Goal: Use online tool/utility: Utilize a website feature to perform a specific function

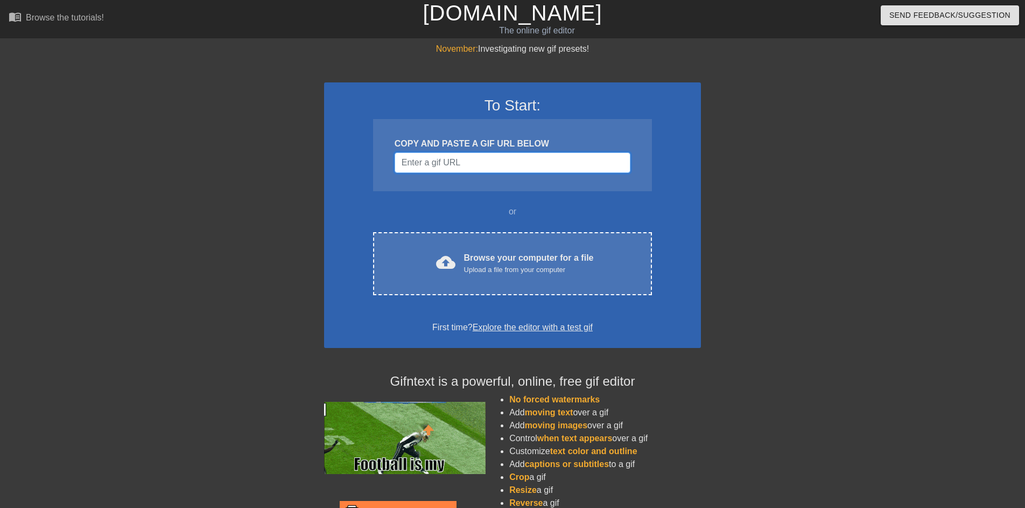
click at [483, 167] on input "Username" at bounding box center [513, 162] width 236 height 20
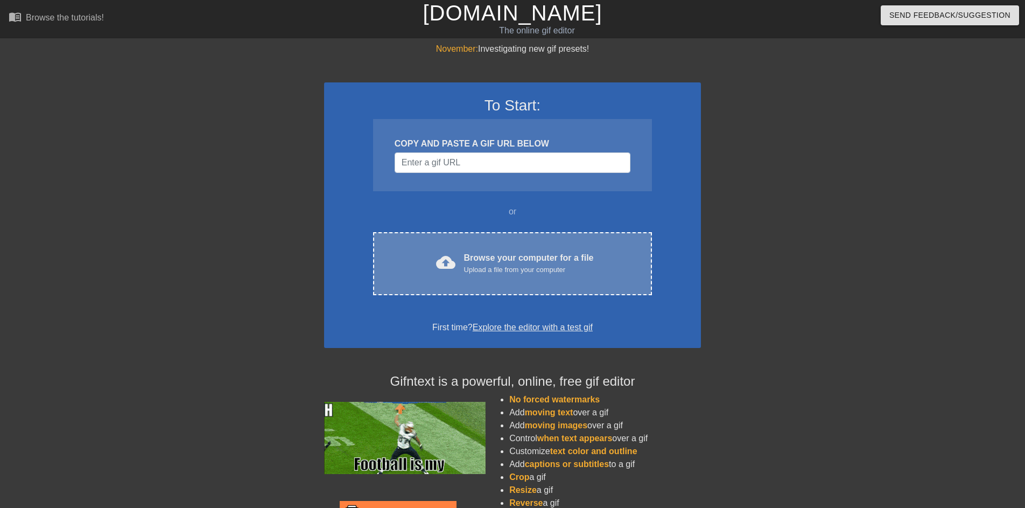
click at [499, 259] on div "Browse your computer for a file Upload a file from your computer" at bounding box center [529, 263] width 130 height 24
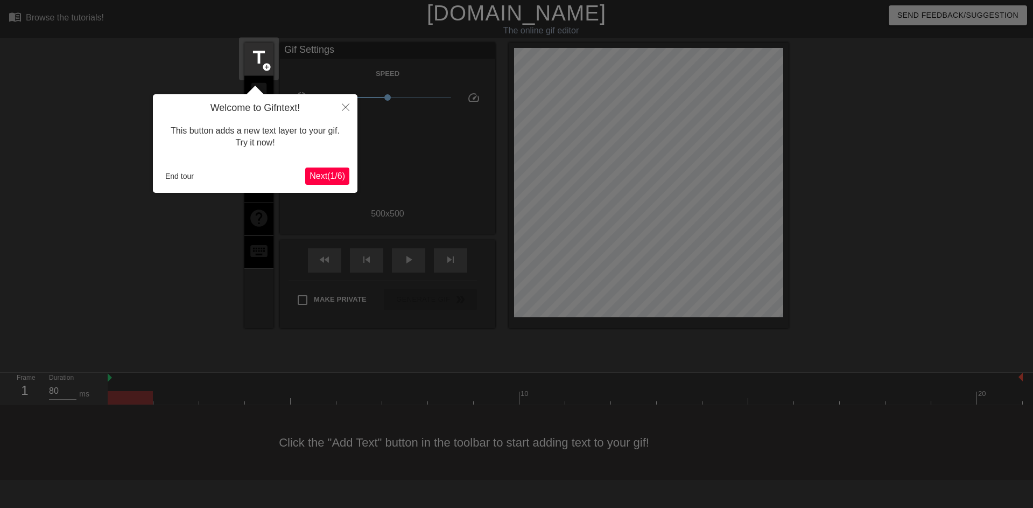
click at [337, 173] on span "Next ( 1 / 6 )" at bounding box center [328, 175] width 36 height 9
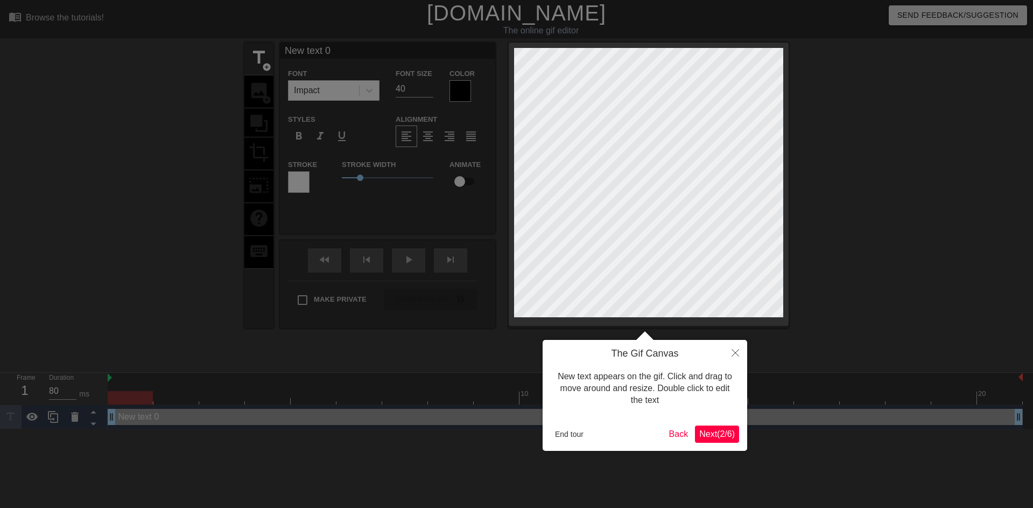
click at [717, 328] on span "Next ( 2 / 6 )" at bounding box center [717, 433] width 36 height 9
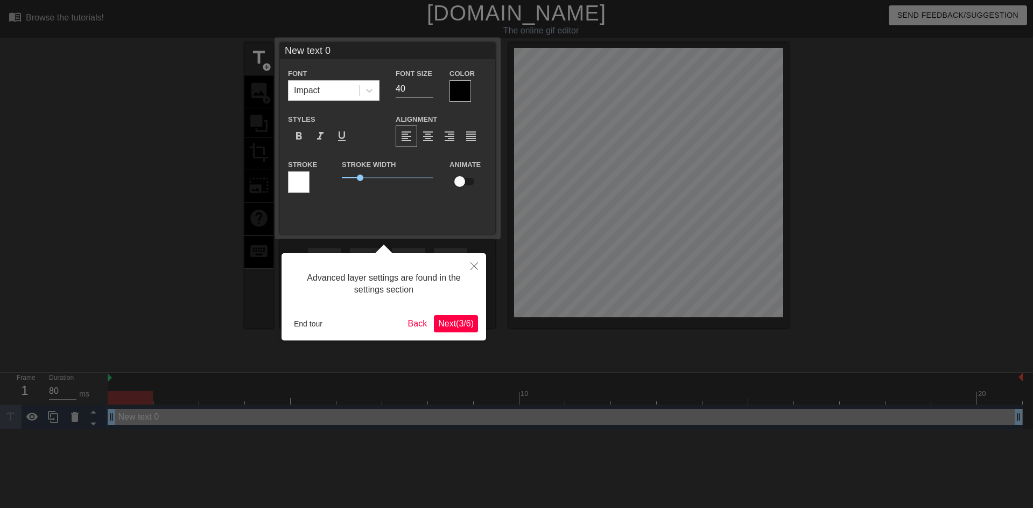
click at [458, 326] on span "Next ( 3 / 6 )" at bounding box center [456, 323] width 36 height 9
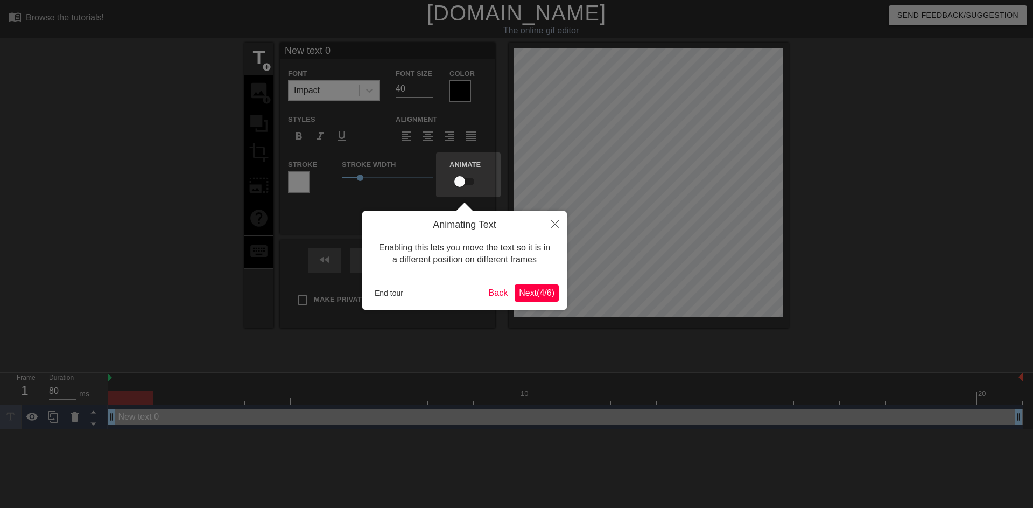
click at [537, 292] on span "Next ( 4 / 6 )" at bounding box center [537, 292] width 36 height 9
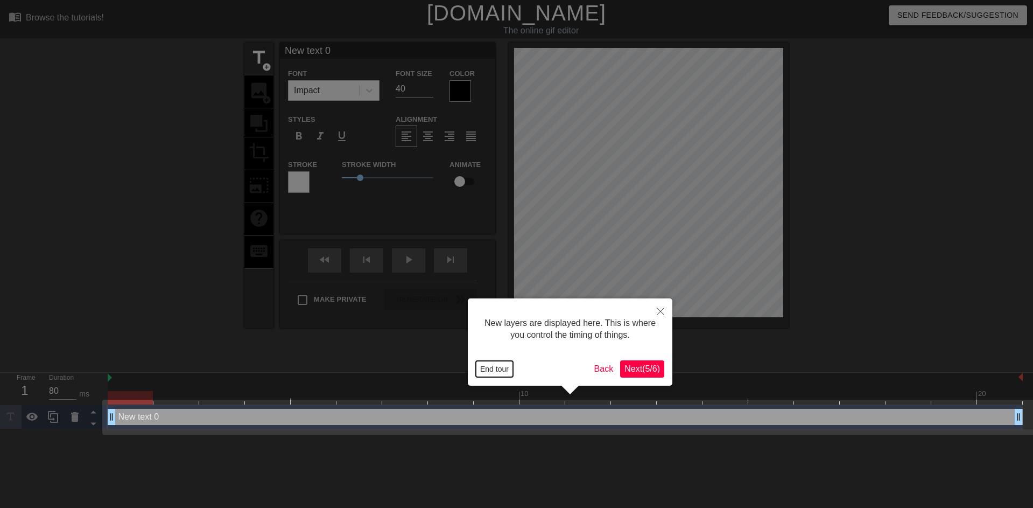
click at [498, 328] on button "End tour" at bounding box center [494, 369] width 37 height 16
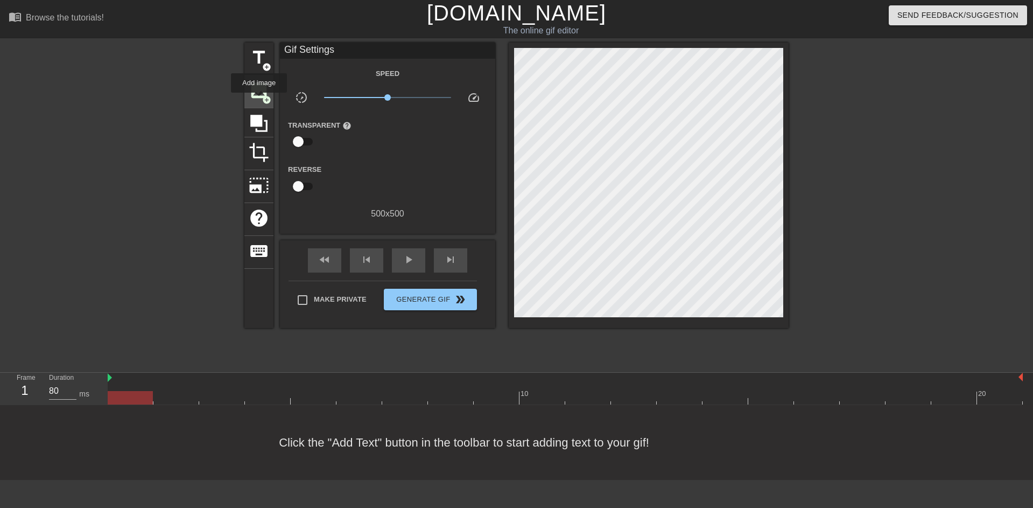
click at [259, 100] on div "image add_circle" at bounding box center [258, 91] width 29 height 33
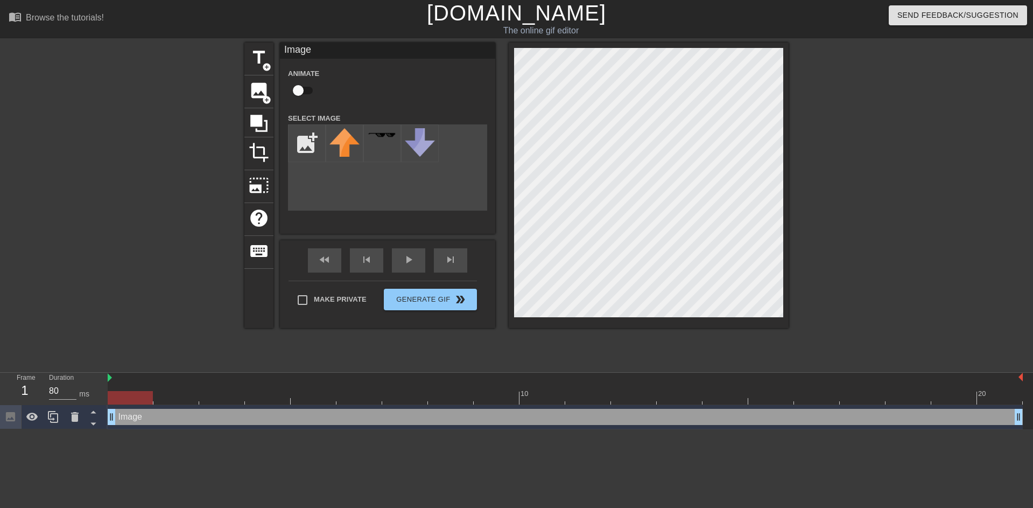
click at [302, 92] on input "checkbox" at bounding box center [298, 90] width 61 height 20
checkbox input "true"
click at [314, 155] on input "file" at bounding box center [307, 143] width 37 height 37
type input "C:\fakepath\San_Francisco_49ers_Snapback__53051.png"
click at [346, 146] on img at bounding box center [344, 143] width 30 height 30
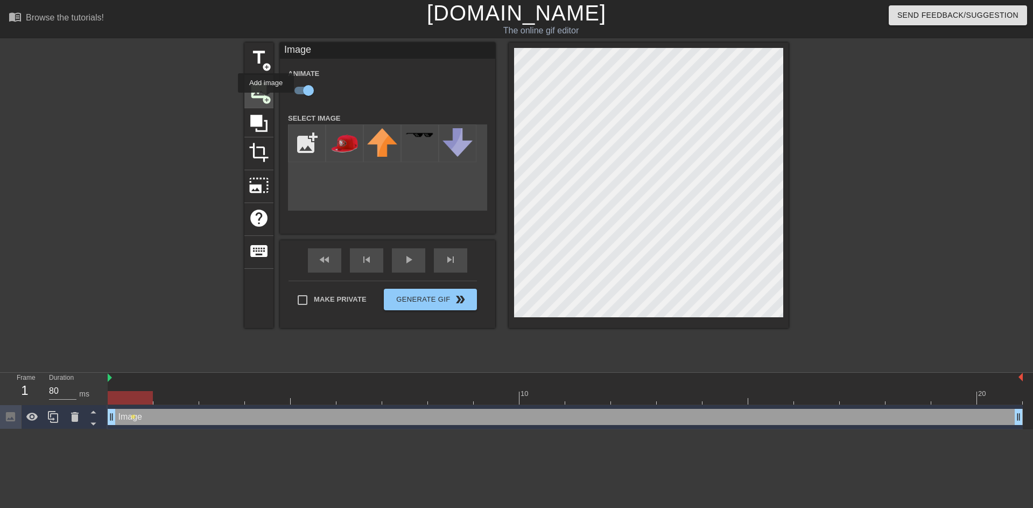
click at [266, 100] on span "add_circle" at bounding box center [266, 99] width 9 height 9
checkbox input "false"
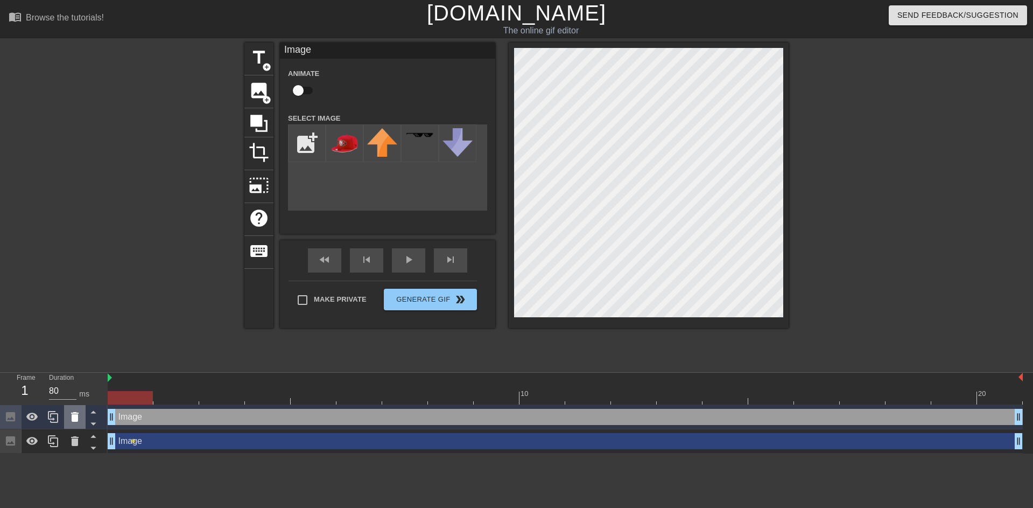
click at [76, 328] on icon at bounding box center [75, 417] width 8 height 10
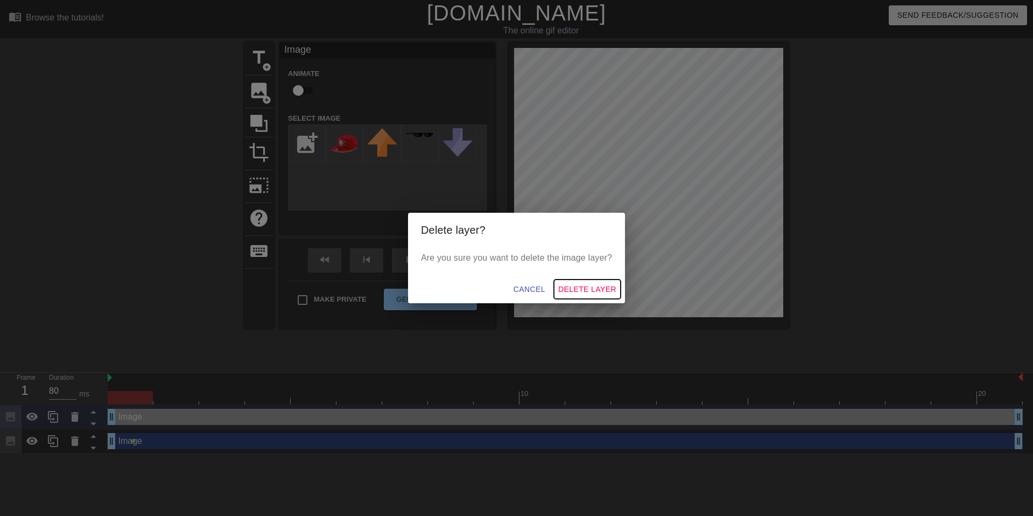
click at [563, 287] on span "Delete Layer" at bounding box center [587, 289] width 58 height 13
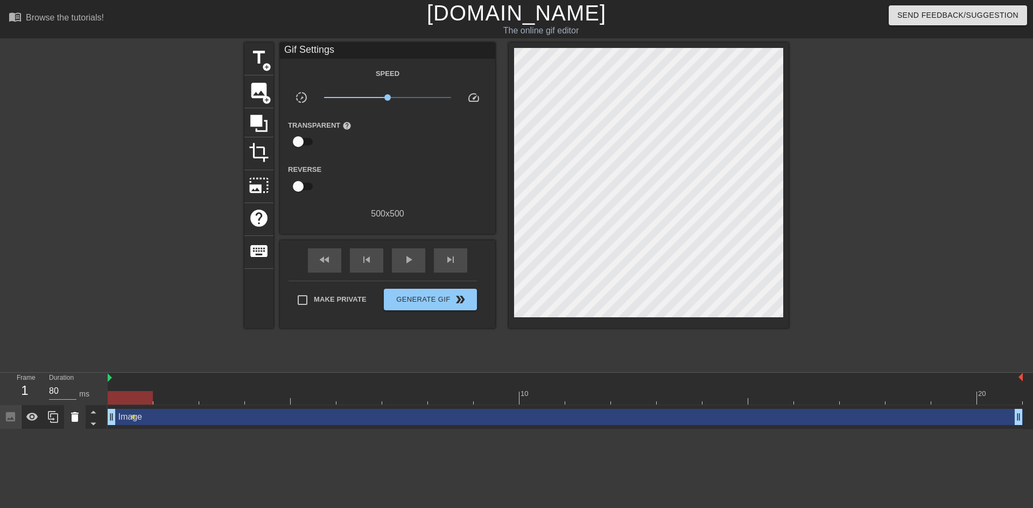
click at [76, 328] on icon at bounding box center [75, 417] width 8 height 10
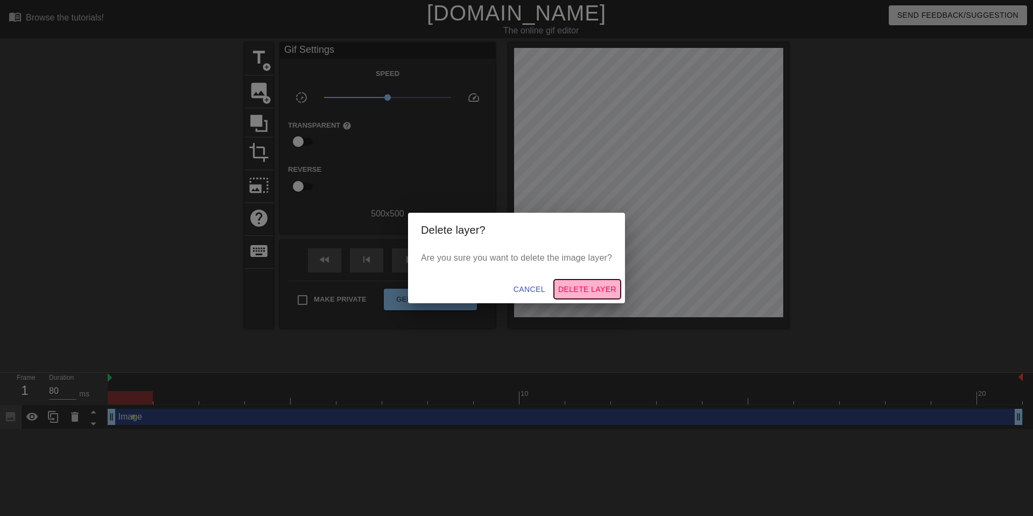
click at [568, 291] on span "Delete Layer" at bounding box center [587, 289] width 58 height 13
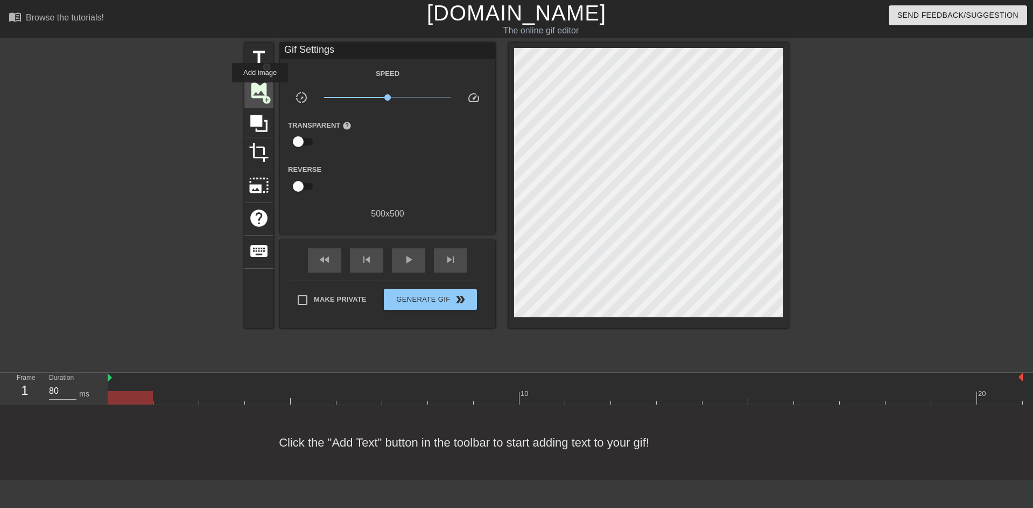
click at [260, 90] on span "image" at bounding box center [259, 90] width 20 height 20
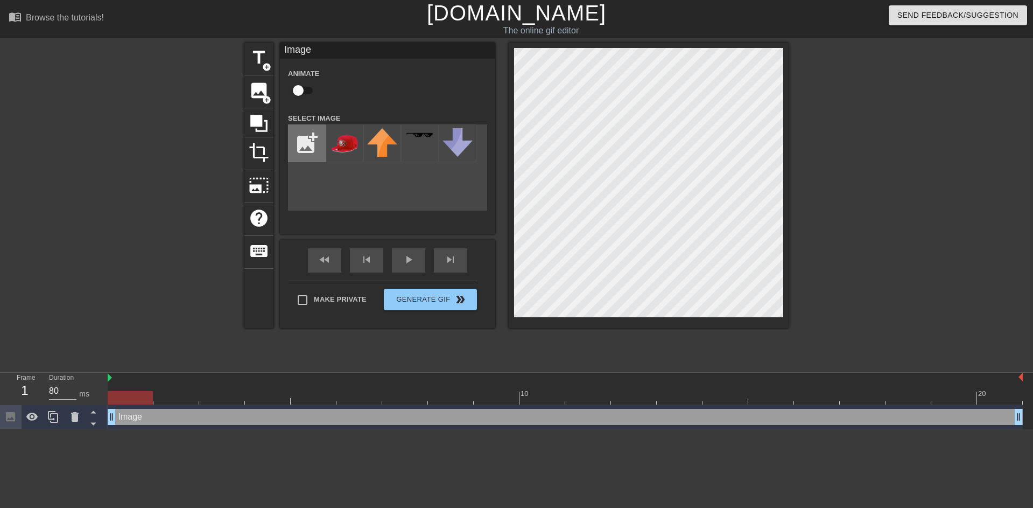
click at [300, 150] on input "file" at bounding box center [307, 143] width 37 height 37
type input "C:\fakepath\IMG_8209.webp"
click at [341, 149] on div at bounding box center [345, 143] width 38 height 38
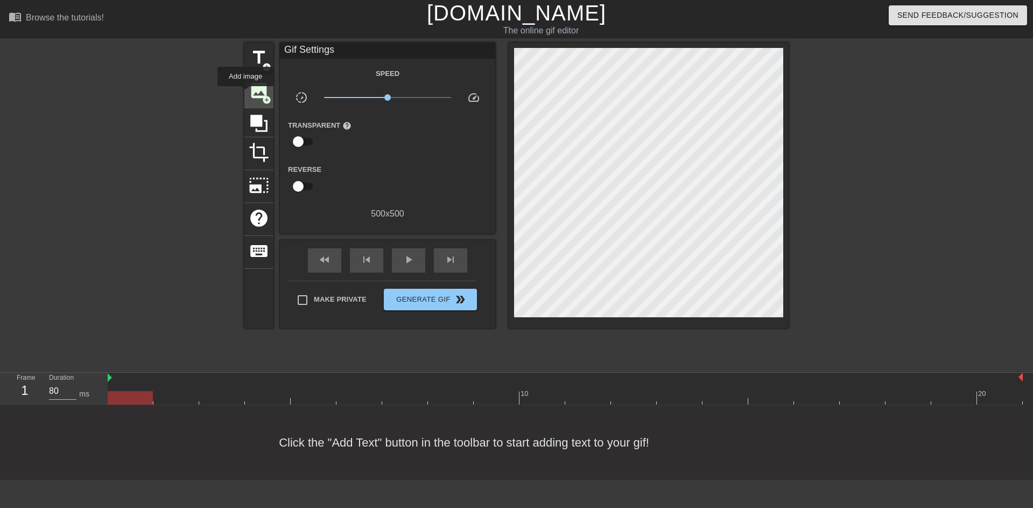
click at [258, 83] on span "image" at bounding box center [259, 90] width 20 height 20
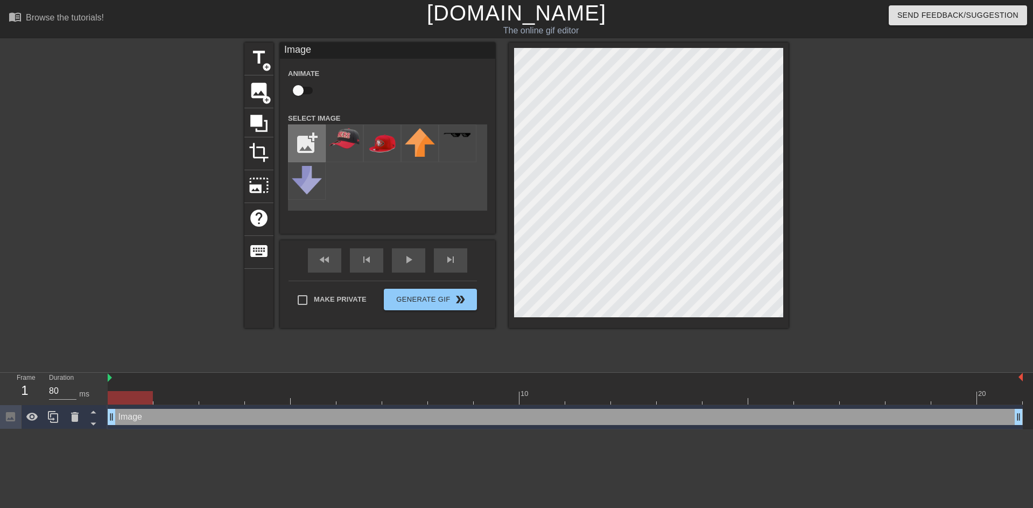
click at [319, 136] on input "file" at bounding box center [307, 143] width 37 height 37
type input "C:\fakepath\image_2025-08-12_010009245.png"
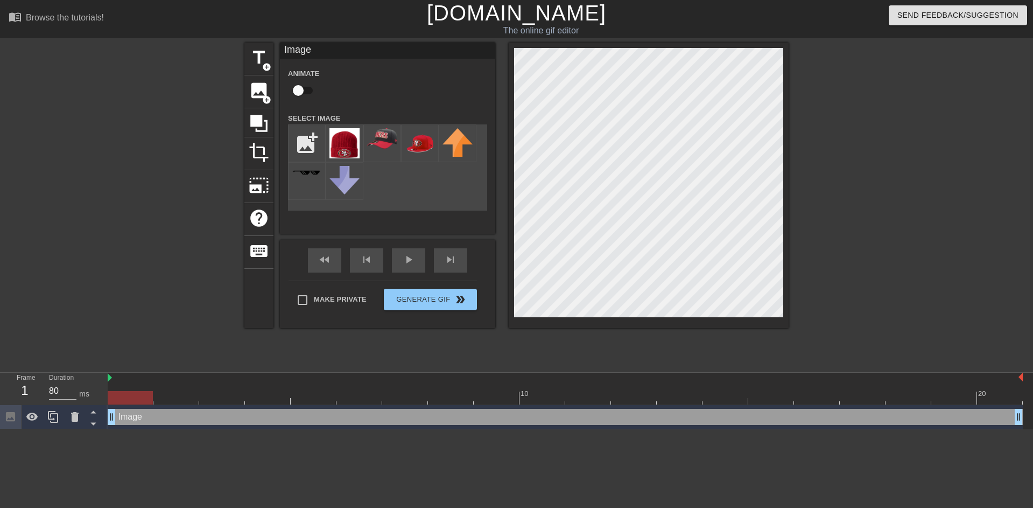
click at [342, 147] on img at bounding box center [344, 143] width 30 height 30
click at [333, 152] on img at bounding box center [344, 143] width 30 height 30
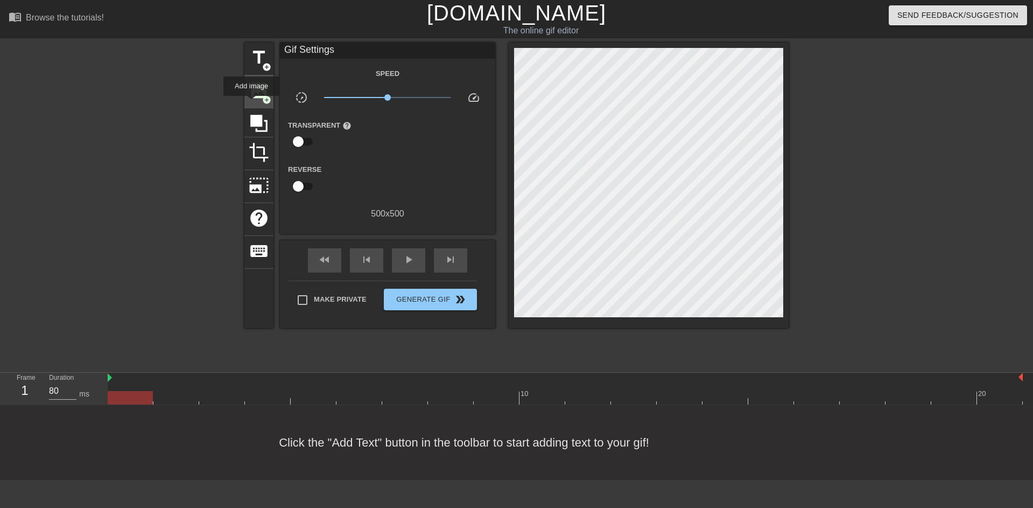
click at [262, 92] on span "image" at bounding box center [259, 90] width 20 height 20
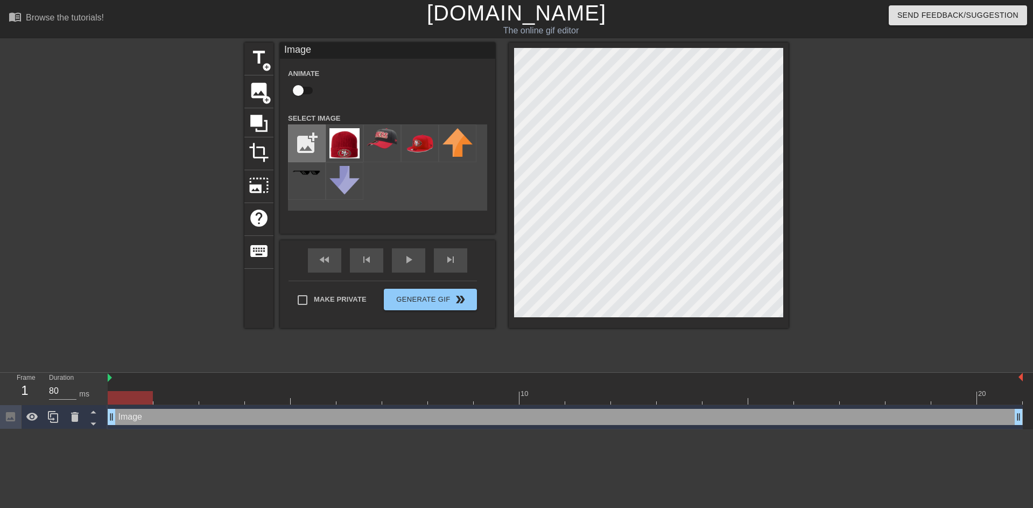
click at [316, 145] on input "file" at bounding box center [307, 143] width 37 height 37
type input "C:\fakepath\SC1_3fceafbc-2a57-459c-86c3-e4d4c4567186.webp"
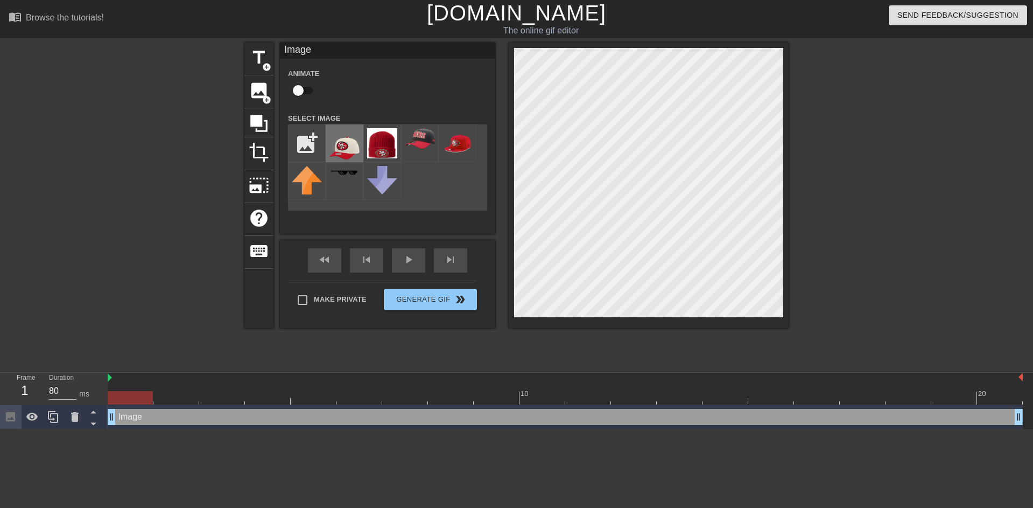
click at [343, 144] on img at bounding box center [344, 148] width 30 height 40
click at [669, 37] on div "menu_book Browse the tutorials! Gifntext.com The online gif editor Send Feedbac…" at bounding box center [516, 214] width 1033 height 429
click at [299, 96] on input "checkbox" at bounding box center [298, 90] width 61 height 20
click at [278, 80] on input "checkbox" at bounding box center [308, 90] width 61 height 20
click at [111, 328] on img at bounding box center [110, 377] width 4 height 9
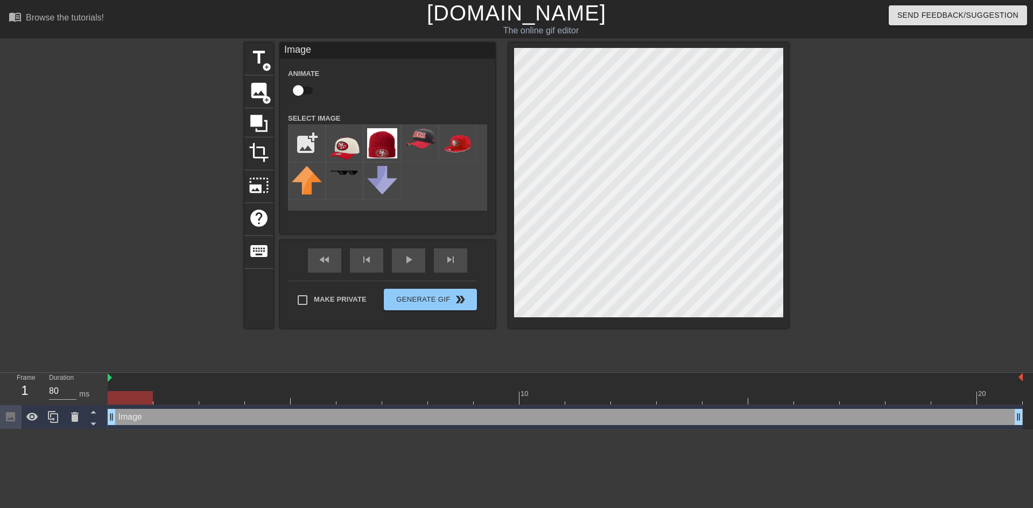
click at [138, 328] on div at bounding box center [130, 397] width 45 height 13
click at [303, 89] on input "checkbox" at bounding box center [298, 90] width 61 height 20
checkbox input "true"
click at [410, 263] on span "play_arrow" at bounding box center [408, 259] width 13 height 13
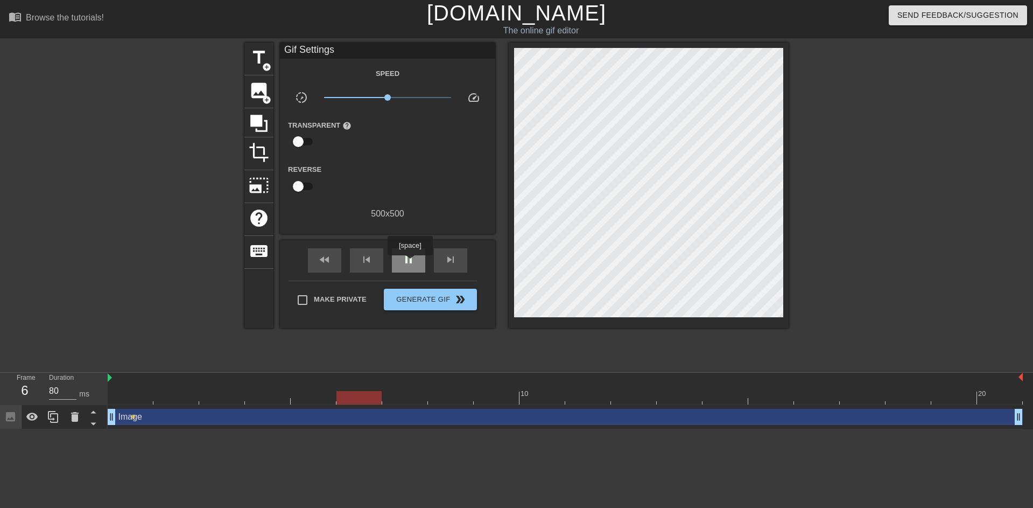
click at [410, 263] on span "pause" at bounding box center [408, 259] width 13 height 13
drag, startPoint x: 460, startPoint y: 391, endPoint x: 340, endPoint y: 320, distance: 140.2
click at [160, 328] on div at bounding box center [175, 397] width 45 height 13
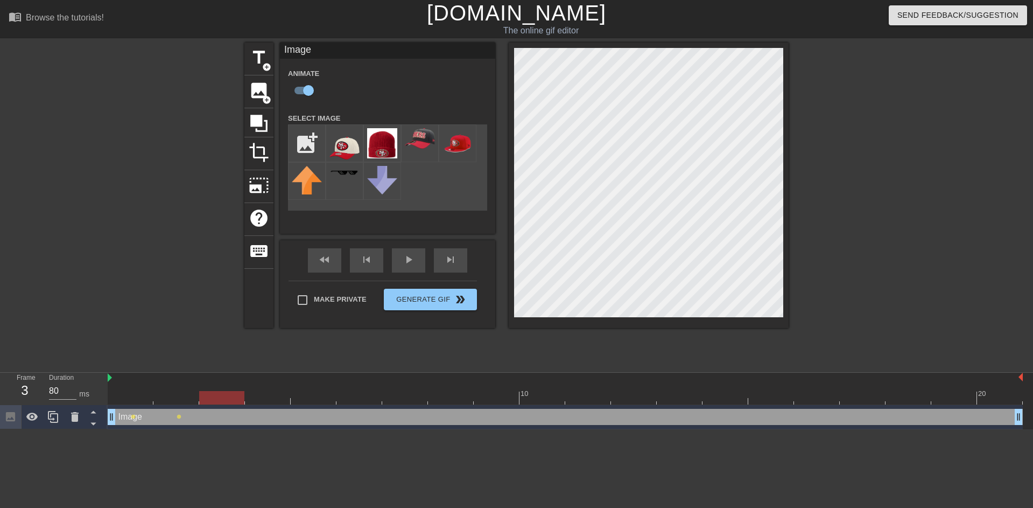
drag, startPoint x: 185, startPoint y: 390, endPoint x: 209, endPoint y: 394, distance: 24.4
click at [209, 328] on div "10 20" at bounding box center [565, 389] width 915 height 32
click at [680, 47] on div at bounding box center [649, 185] width 280 height 285
drag, startPoint x: 233, startPoint y: 398, endPoint x: 243, endPoint y: 397, distance: 10.3
click at [243, 328] on div at bounding box center [221, 397] width 45 height 13
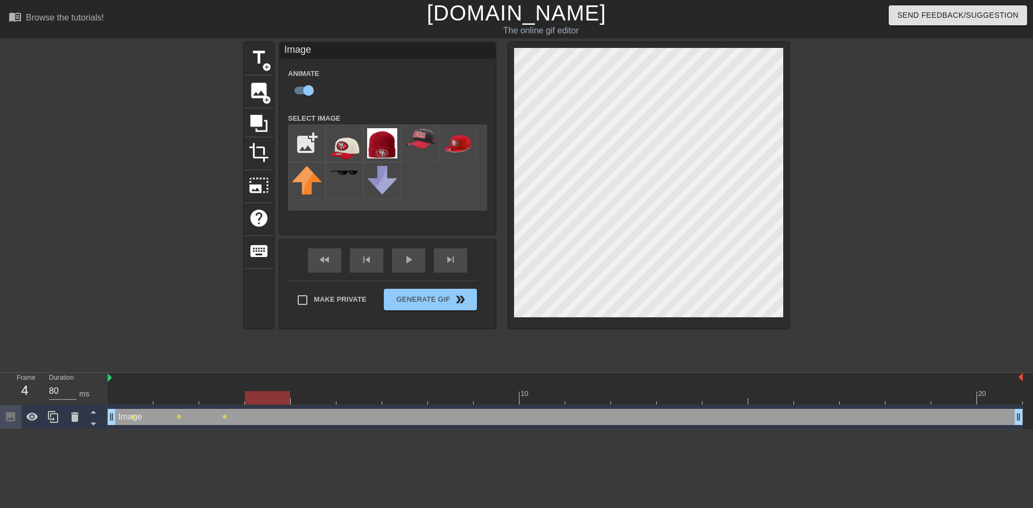
drag, startPoint x: 236, startPoint y: 399, endPoint x: 273, endPoint y: 396, distance: 36.7
click at [273, 328] on div at bounding box center [267, 397] width 45 height 13
drag, startPoint x: 262, startPoint y: 396, endPoint x: 305, endPoint y: 396, distance: 43.1
click at [305, 328] on div at bounding box center [313, 397] width 45 height 13
drag, startPoint x: 325, startPoint y: 398, endPoint x: 356, endPoint y: 397, distance: 31.3
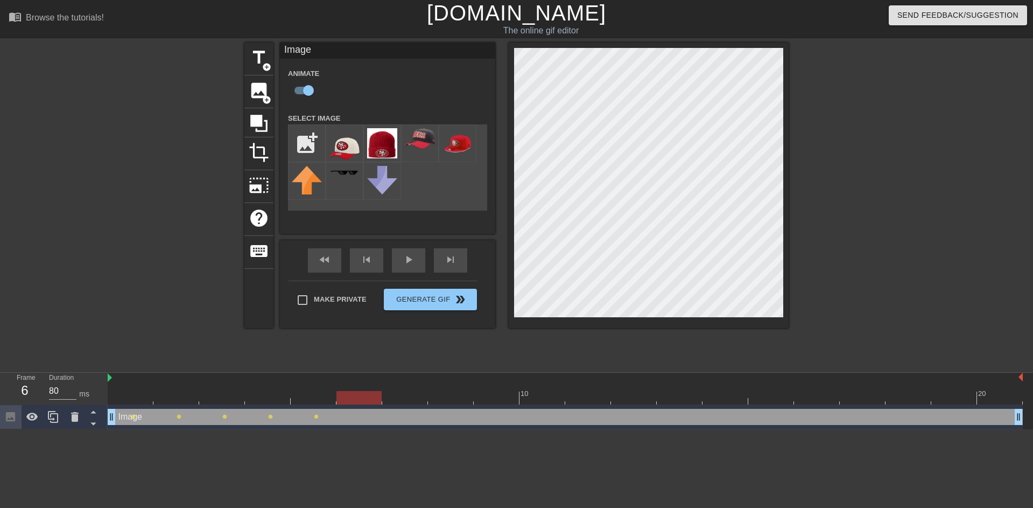
click at [356, 328] on div at bounding box center [358, 397] width 45 height 13
drag, startPoint x: 374, startPoint y: 398, endPoint x: 399, endPoint y: 397, distance: 24.8
click at [399, 328] on div at bounding box center [404, 397] width 45 height 13
drag, startPoint x: 408, startPoint y: 395, endPoint x: 532, endPoint y: 404, distance: 124.2
click at [533, 328] on div "10 20" at bounding box center [565, 389] width 915 height 32
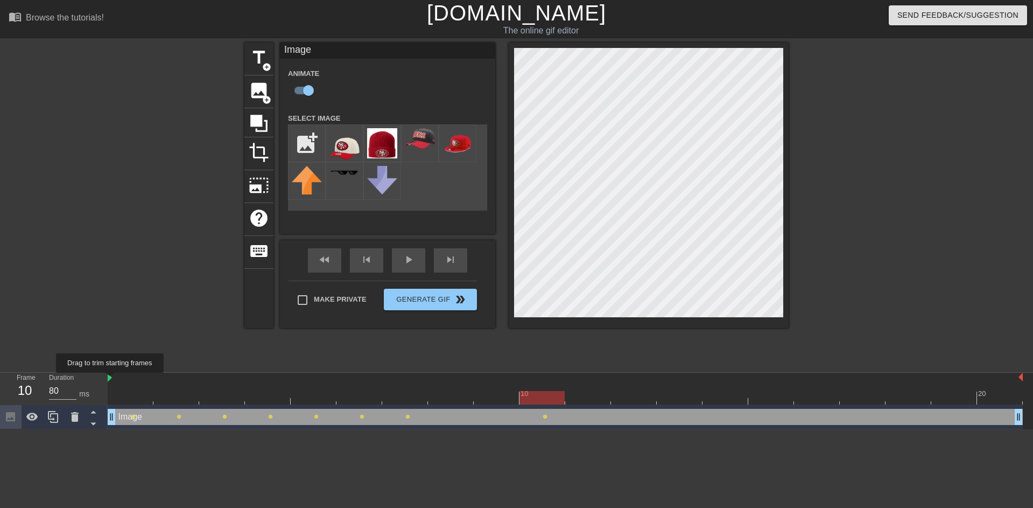
click at [110, 328] on img at bounding box center [110, 377] width 4 height 9
drag, startPoint x: 113, startPoint y: 418, endPoint x: 102, endPoint y: 429, distance: 15.2
click at [102, 328] on html "menu_book Browse the tutorials! Gifntext.com The online gif editor Send Feedbac…" at bounding box center [516, 214] width 1033 height 429
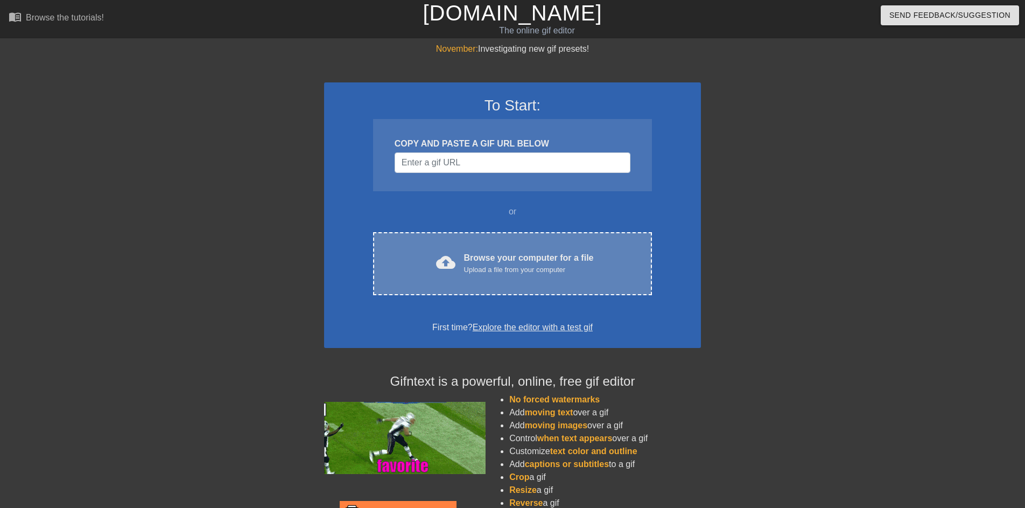
click at [490, 264] on div "Upload a file from your computer" at bounding box center [529, 269] width 130 height 11
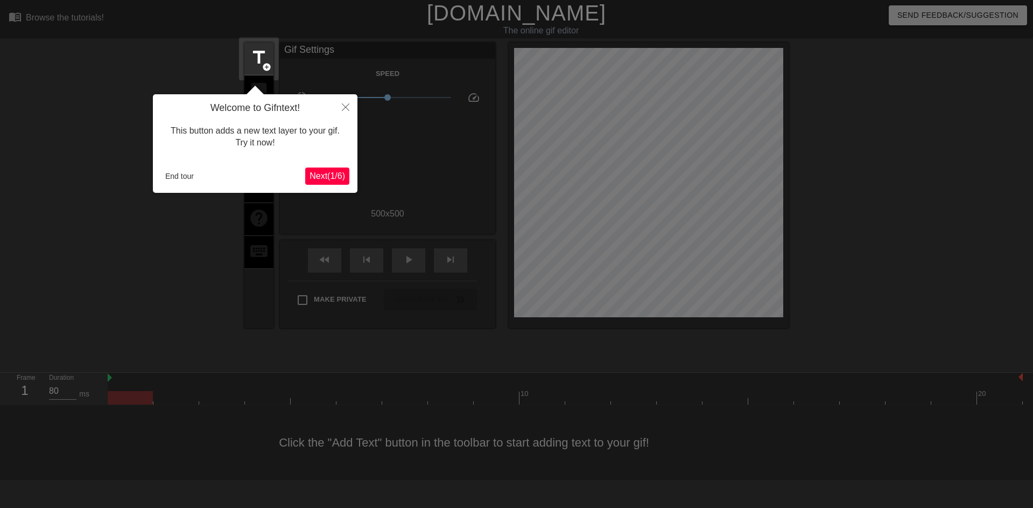
click at [331, 175] on span "Next ( 1 / 6 )" at bounding box center [328, 175] width 36 height 9
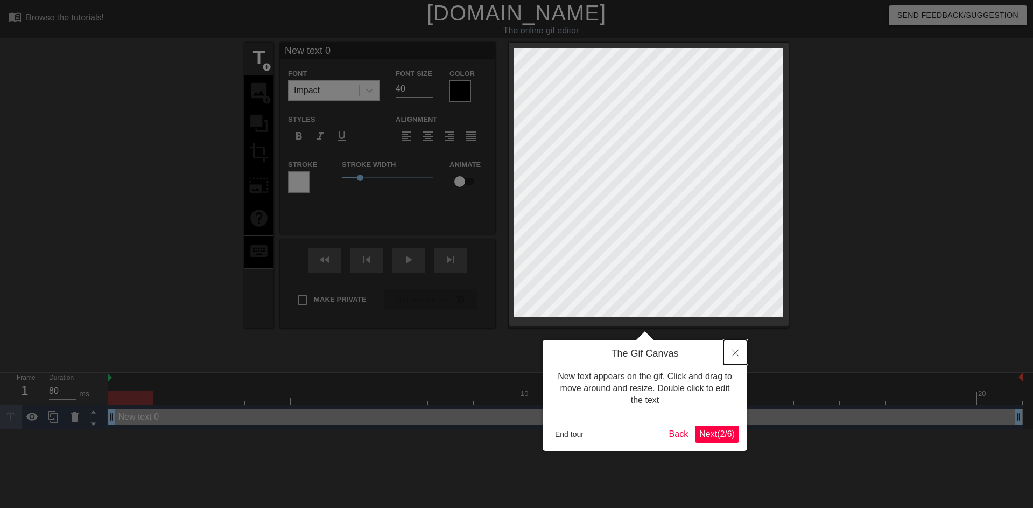
click at [725, 356] on button "Close" at bounding box center [736, 352] width 24 height 25
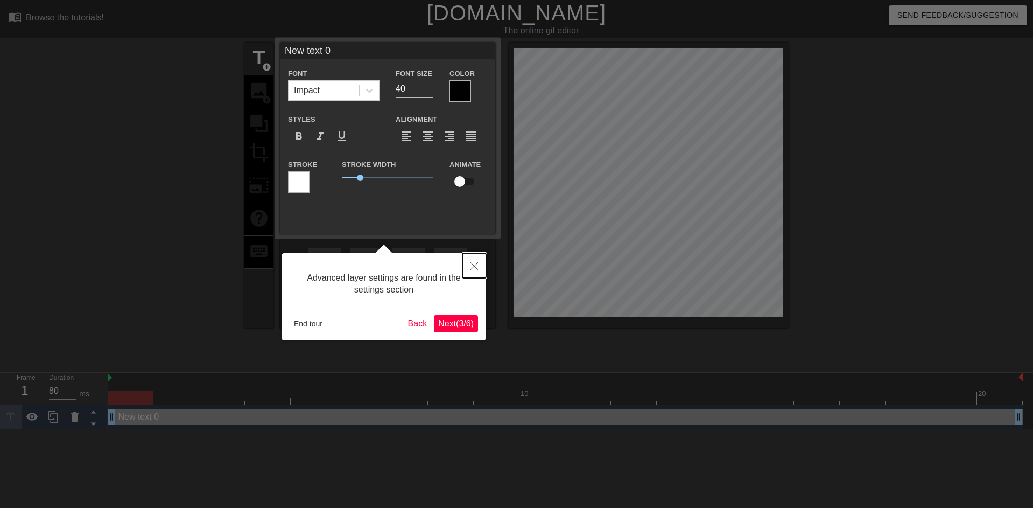
click at [478, 266] on button "Close" at bounding box center [474, 265] width 24 height 25
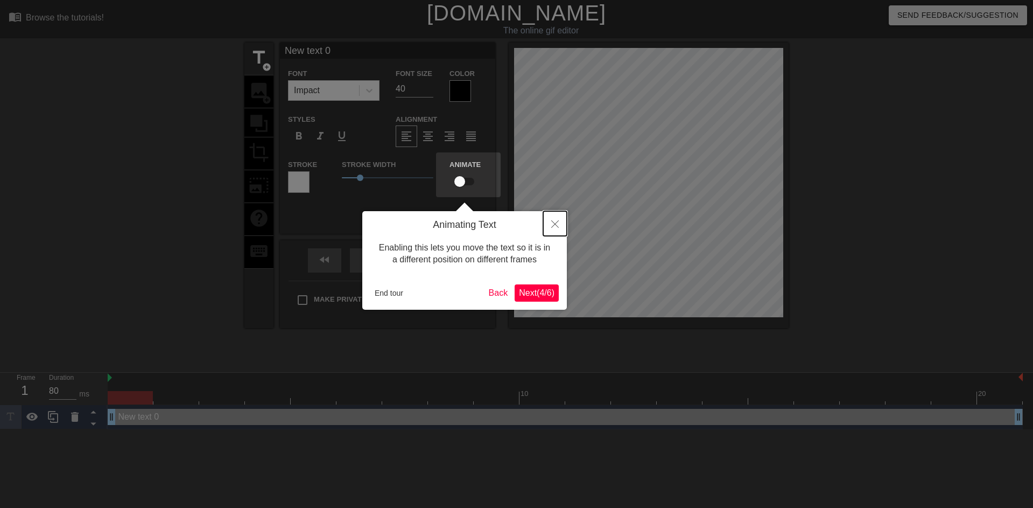
click at [552, 224] on icon "Close" at bounding box center [555, 224] width 8 height 8
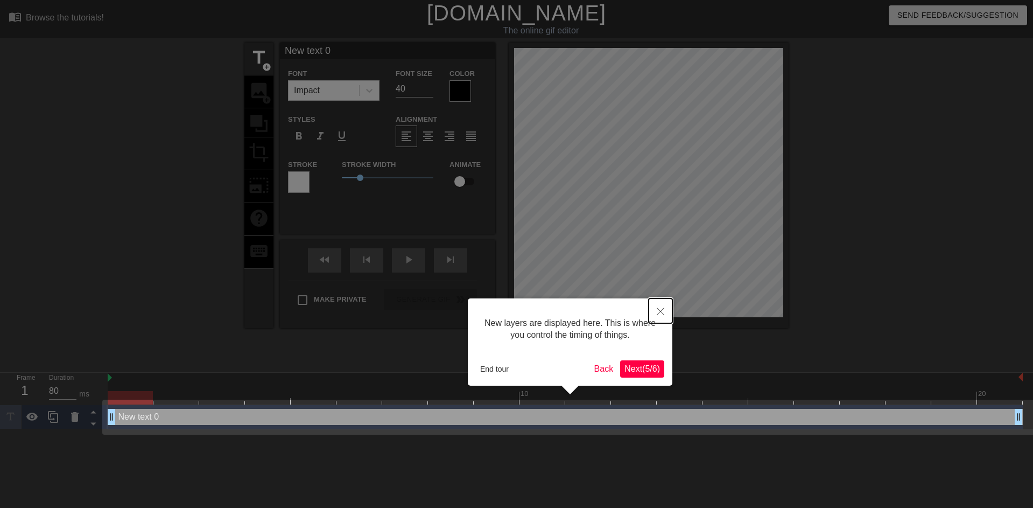
click at [666, 313] on button "Close" at bounding box center [661, 310] width 24 height 25
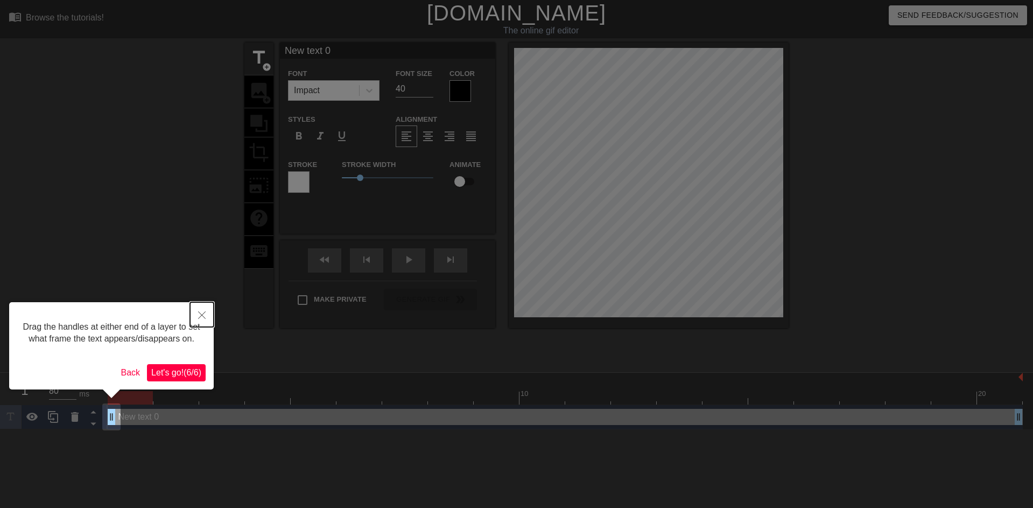
click at [203, 312] on icon "Close" at bounding box center [202, 315] width 8 height 8
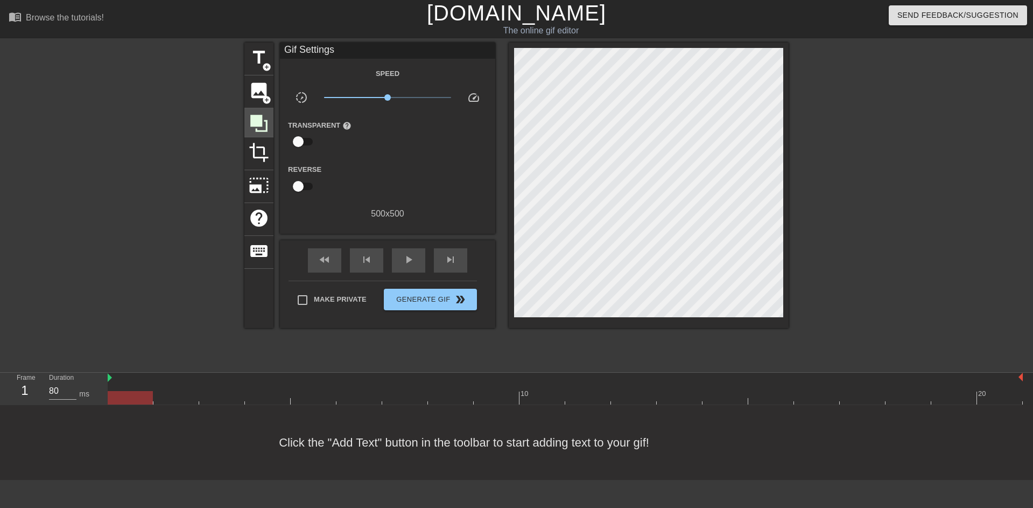
click at [256, 116] on icon at bounding box center [258, 123] width 17 height 17
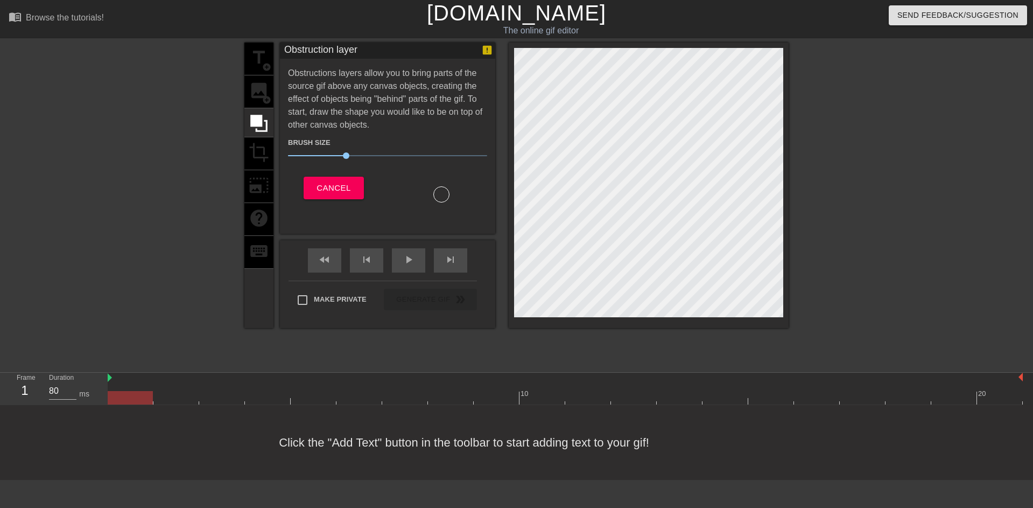
click at [261, 101] on div "title add_circle image add_circle crop photo_size_select_large help keyboard" at bounding box center [258, 185] width 29 height 285
click at [306, 185] on button "Cancel" at bounding box center [334, 188] width 60 height 23
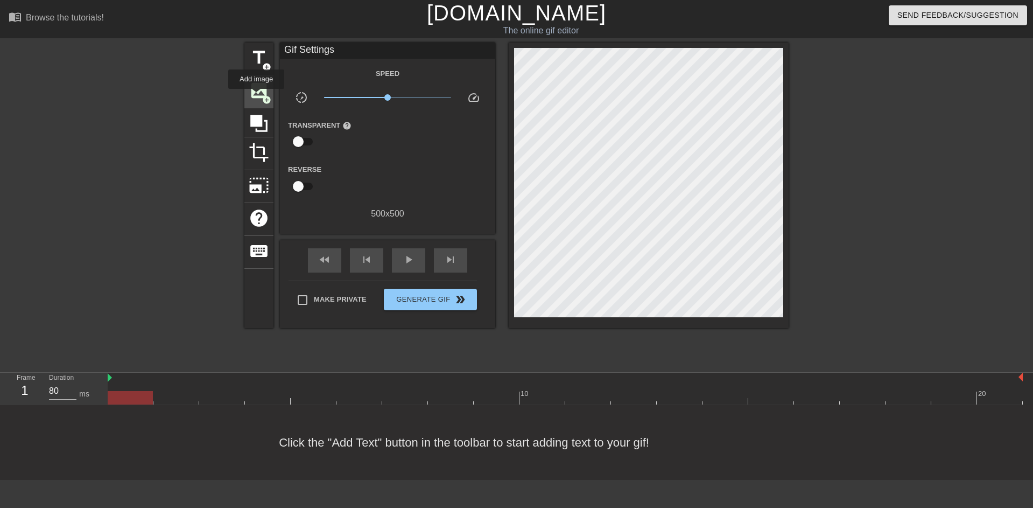
click at [256, 96] on span "image" at bounding box center [259, 90] width 20 height 20
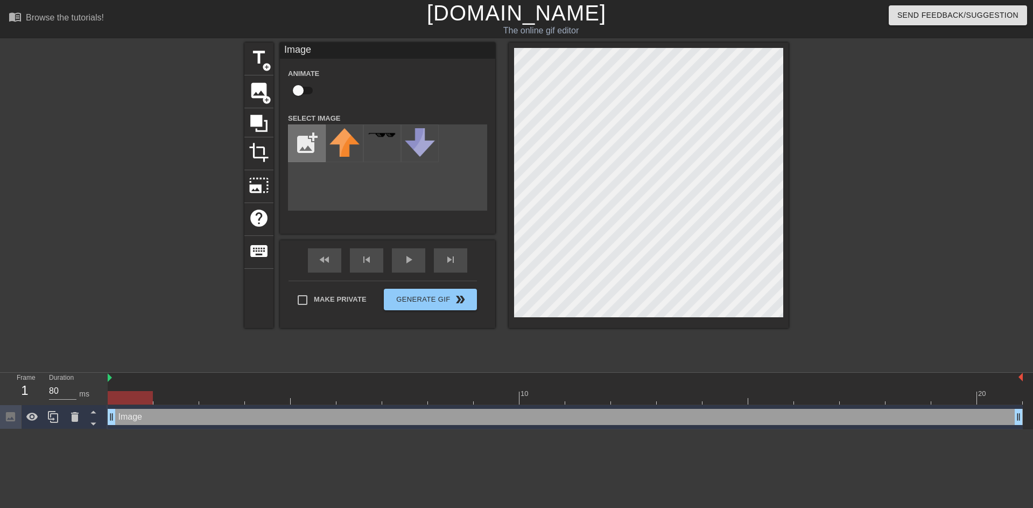
click at [311, 137] on input "file" at bounding box center [307, 143] width 37 height 37
click at [315, 139] on input "file" at bounding box center [307, 143] width 37 height 37
type input "C:\fakepath\image_2025-08-12_011551104.png"
click at [352, 146] on img at bounding box center [344, 143] width 30 height 30
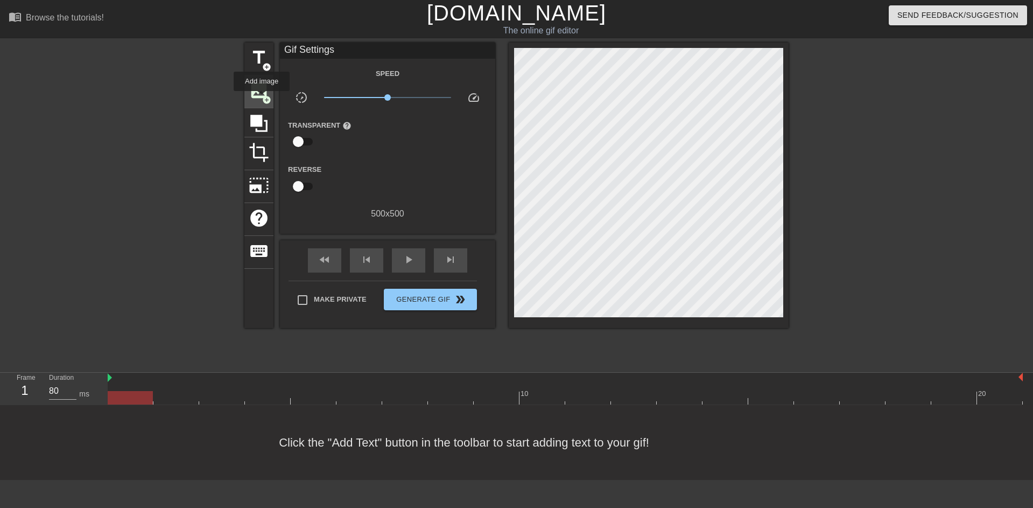
click at [262, 99] on span "image" at bounding box center [259, 90] width 20 height 20
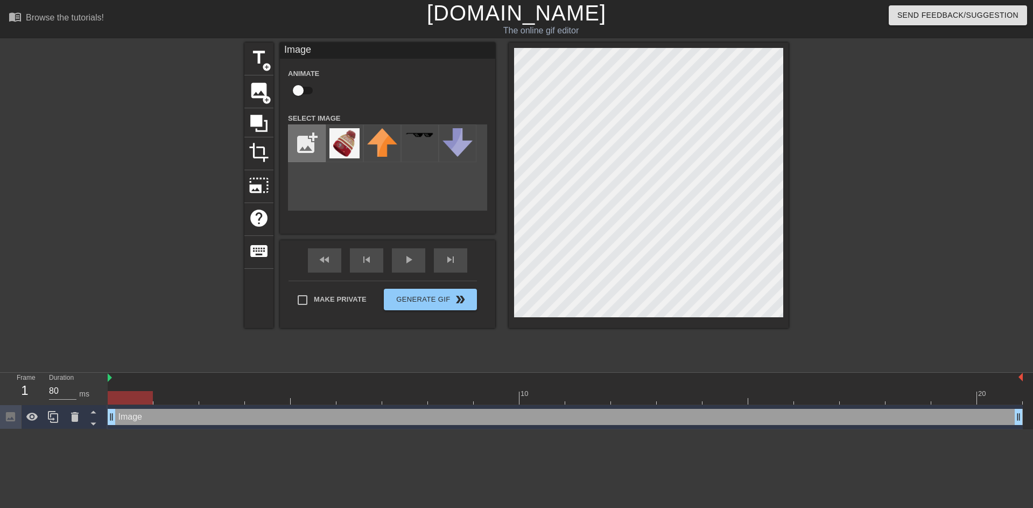
click at [314, 146] on input "file" at bounding box center [307, 143] width 37 height 37
type input "C:\fakepath\SKWMNFSCRWRMKLUSF_p_2048x.png"
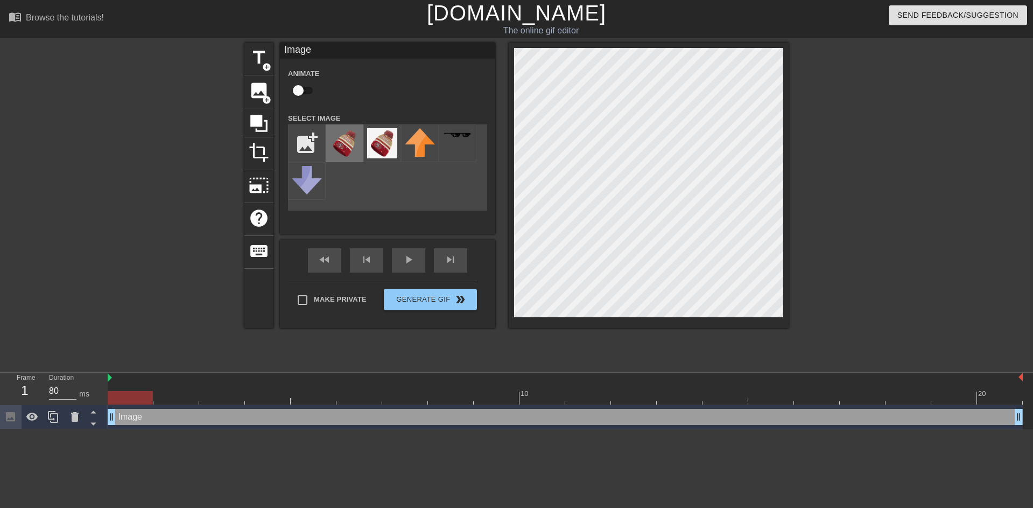
click at [348, 137] on img at bounding box center [344, 143] width 30 height 30
click at [266, 162] on div "crop" at bounding box center [258, 153] width 29 height 33
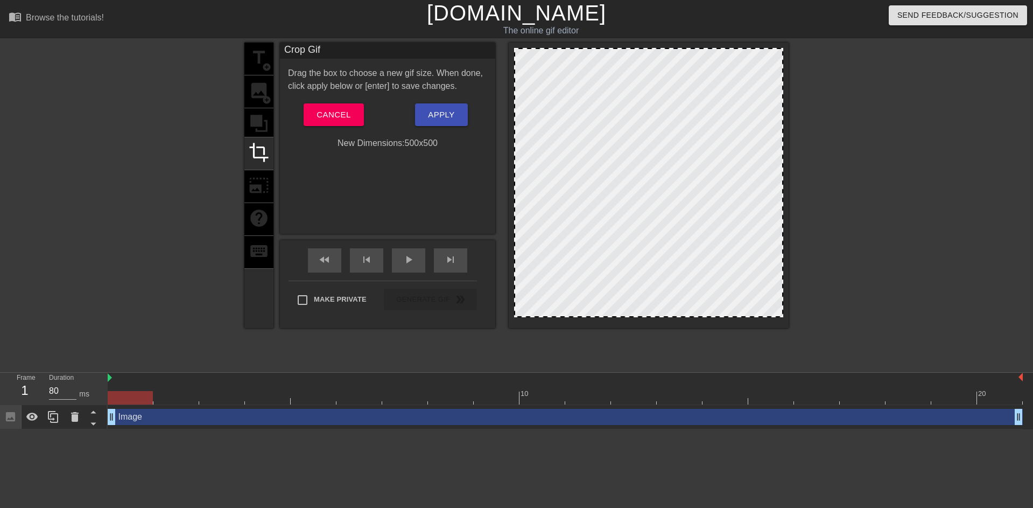
drag, startPoint x: 526, startPoint y: 311, endPoint x: 591, endPoint y: 265, distance: 79.2
click at [591, 265] on div at bounding box center [648, 182] width 269 height 269
drag, startPoint x: 515, startPoint y: 315, endPoint x: 274, endPoint y: 265, distance: 246.3
click at [274, 265] on div "title add_circle image add_circle crop photo_size_select_large help keyboard Cr…" at bounding box center [516, 185] width 544 height 285
click at [357, 121] on button "Cancel" at bounding box center [334, 114] width 60 height 23
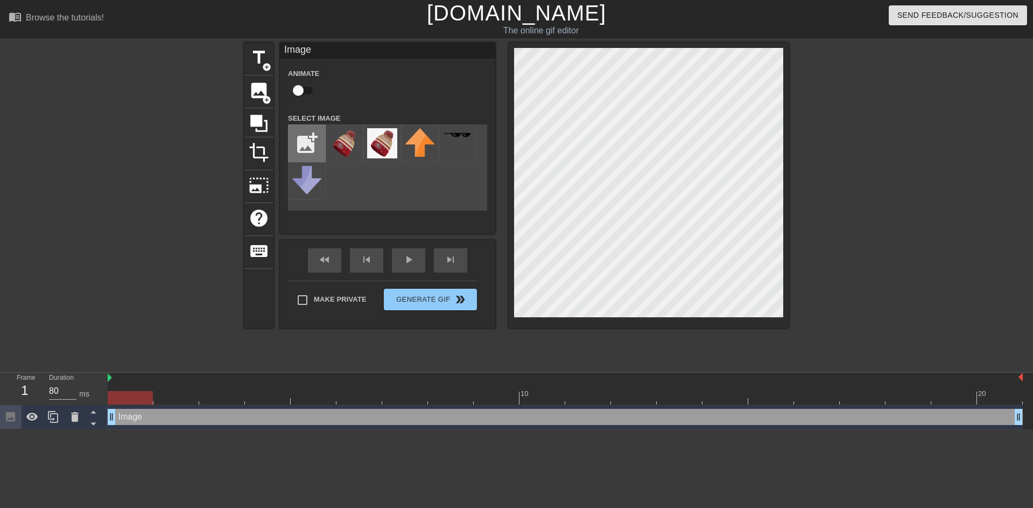
click at [303, 129] on input "file" at bounding box center [307, 143] width 37 height 37
type input "C:\fakepath\NFL-22-SPRTKNT-49ers-Beanie-Hat-by-New-Era.64803a.png"
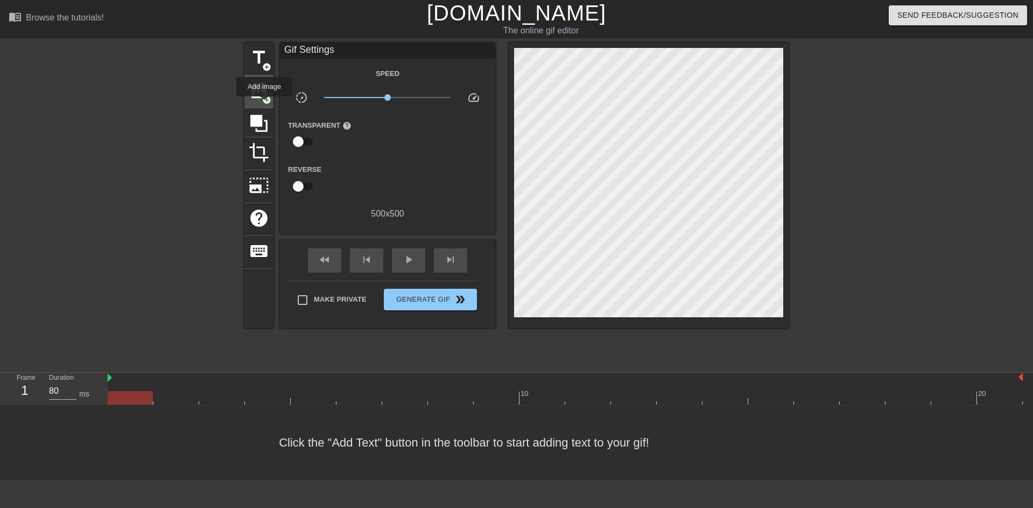
click at [264, 103] on div "image add_circle" at bounding box center [258, 91] width 29 height 33
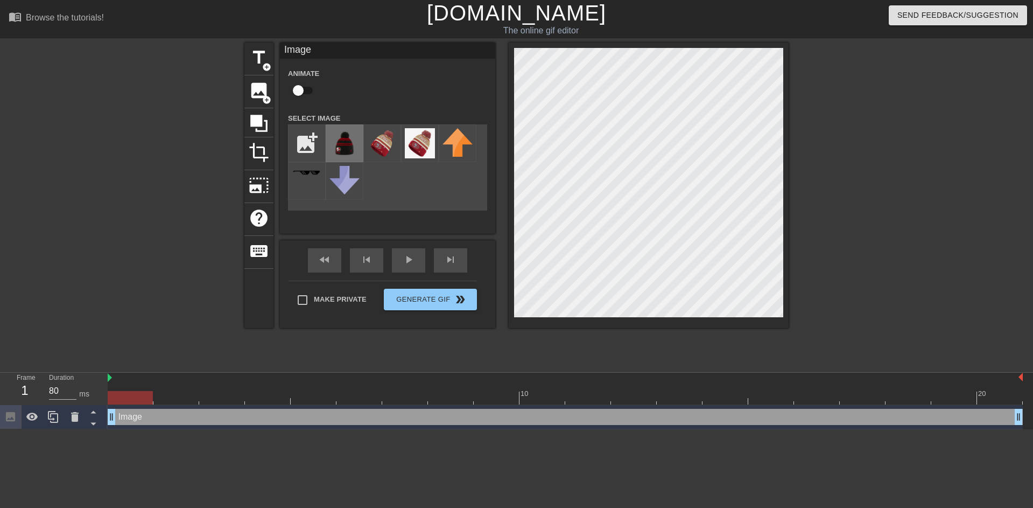
click at [336, 158] on img at bounding box center [344, 143] width 30 height 30
click at [658, 331] on div "title add_circle image add_circle crop photo_size_select_large help keyboard Im…" at bounding box center [516, 204] width 544 height 323
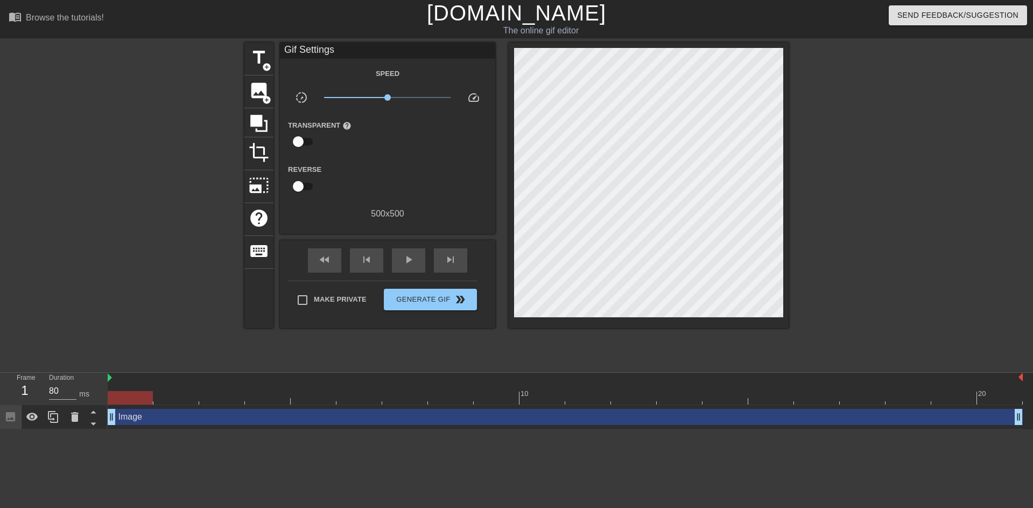
click at [900, 195] on div at bounding box center [883, 204] width 162 height 323
click at [864, 142] on div at bounding box center [883, 204] width 162 height 323
drag, startPoint x: 132, startPoint y: 399, endPoint x: 176, endPoint y: 402, distance: 44.2
click at [176, 402] on div at bounding box center [175, 397] width 45 height 13
drag, startPoint x: 176, startPoint y: 402, endPoint x: 169, endPoint y: 401, distance: 7.1
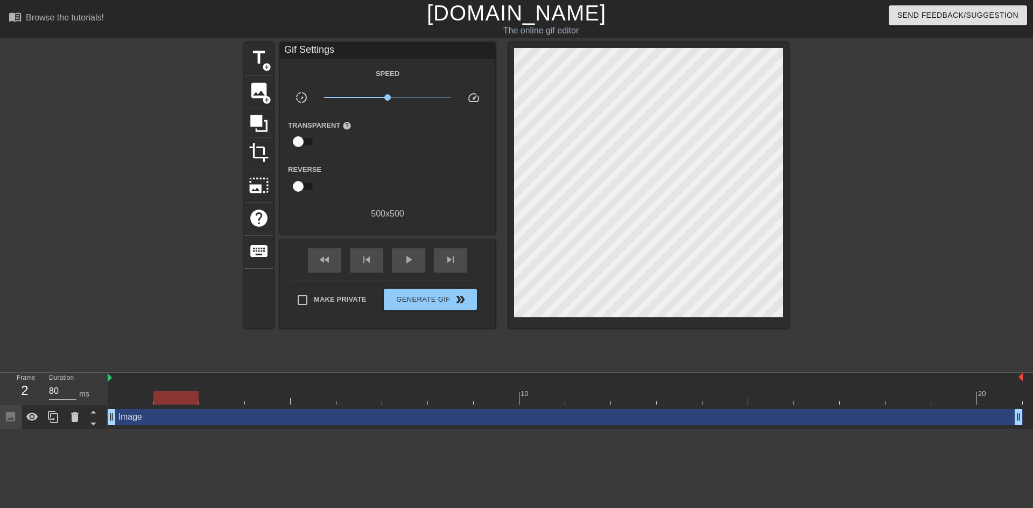
click at [169, 401] on div at bounding box center [175, 397] width 45 height 13
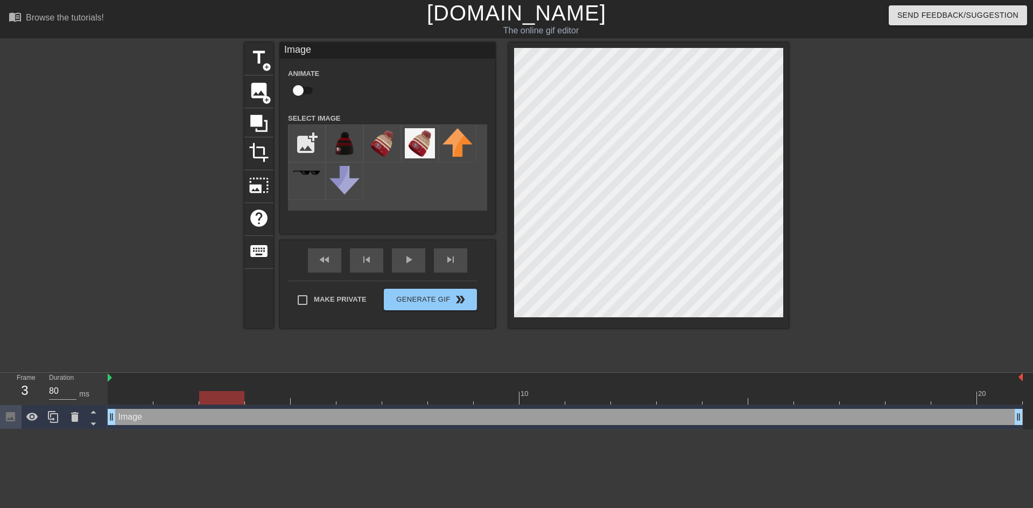
drag, startPoint x: 191, startPoint y: 398, endPoint x: 209, endPoint y: 397, distance: 18.3
click at [209, 397] on div at bounding box center [221, 397] width 45 height 13
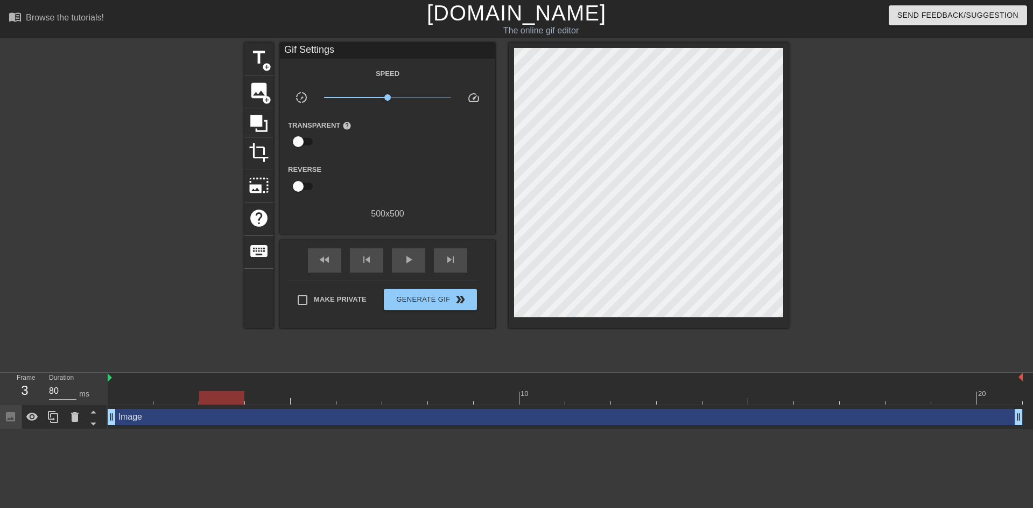
click at [829, 137] on div at bounding box center [883, 204] width 162 height 323
drag, startPoint x: 226, startPoint y: 404, endPoint x: 237, endPoint y: 400, distance: 11.9
click at [242, 402] on div at bounding box center [221, 397] width 45 height 13
drag, startPoint x: 229, startPoint y: 399, endPoint x: 251, endPoint y: 400, distance: 21.6
click at [251, 400] on div at bounding box center [267, 397] width 45 height 13
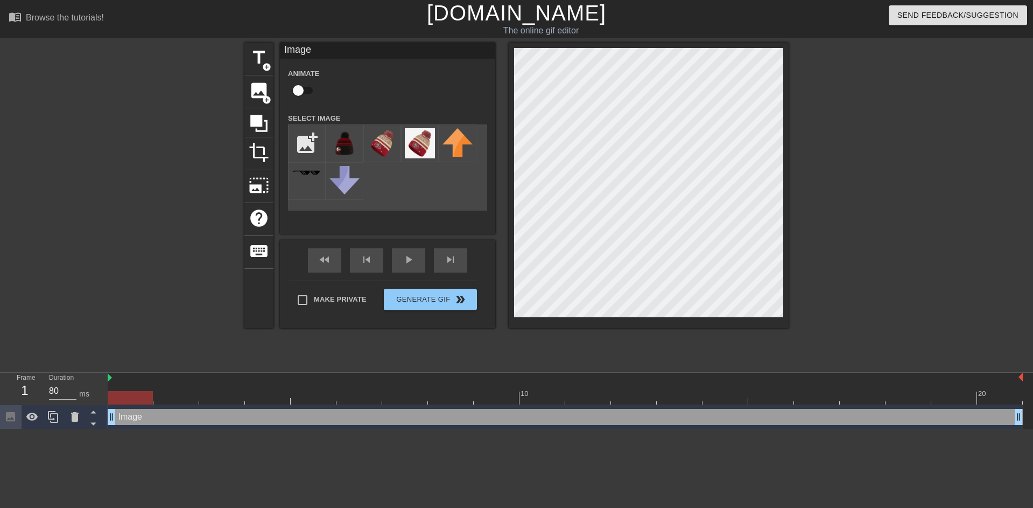
drag, startPoint x: 279, startPoint y: 397, endPoint x: 145, endPoint y: 402, distance: 133.6
click at [145, 402] on div at bounding box center [130, 397] width 45 height 13
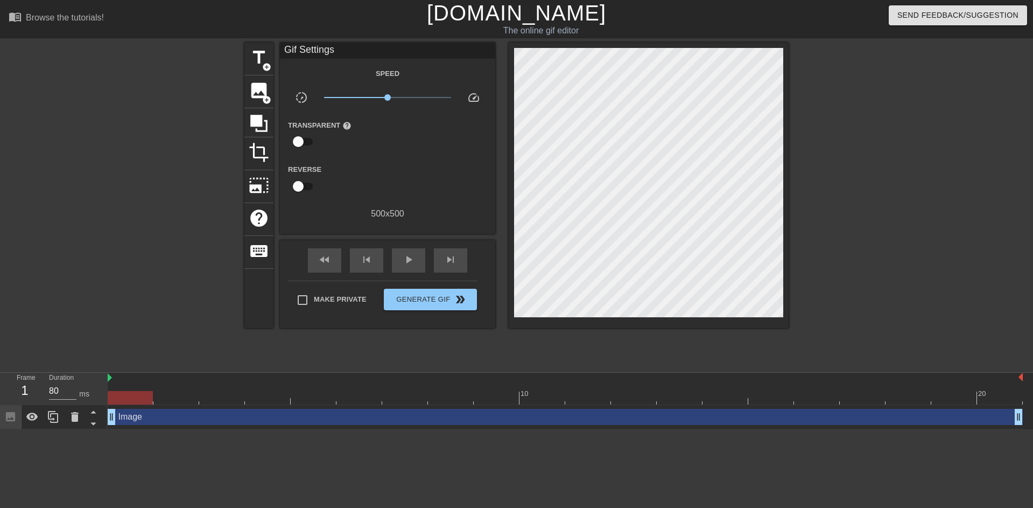
click at [858, 137] on div at bounding box center [883, 204] width 162 height 323
drag, startPoint x: 132, startPoint y: 394, endPoint x: 156, endPoint y: 398, distance: 23.5
click at [156, 398] on div at bounding box center [175, 397] width 45 height 13
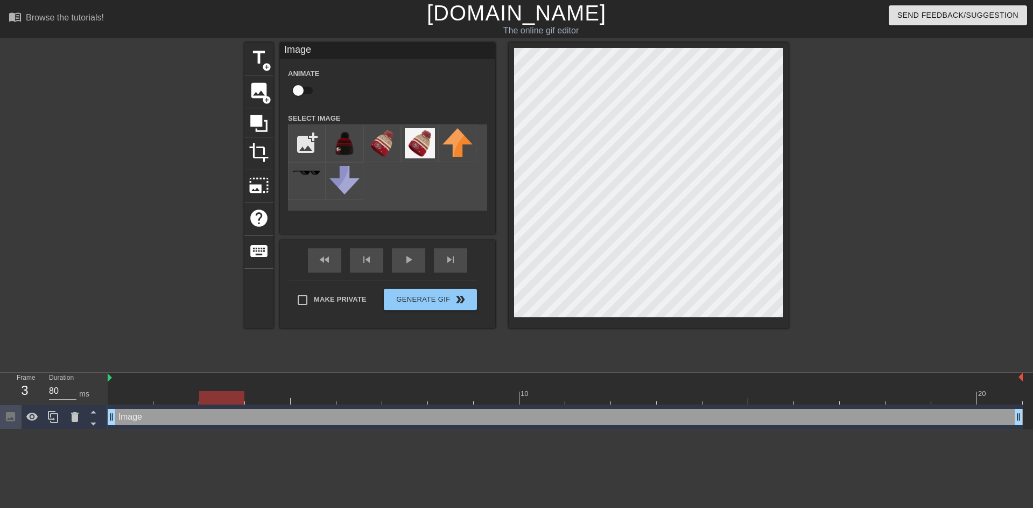
drag, startPoint x: 172, startPoint y: 394, endPoint x: 201, endPoint y: 398, distance: 29.3
click at [201, 398] on div at bounding box center [221, 397] width 45 height 13
click at [918, 155] on div at bounding box center [883, 204] width 162 height 323
drag, startPoint x: 198, startPoint y: 399, endPoint x: 132, endPoint y: 404, distance: 65.9
click at [132, 404] on div "10 20" at bounding box center [565, 389] width 915 height 32
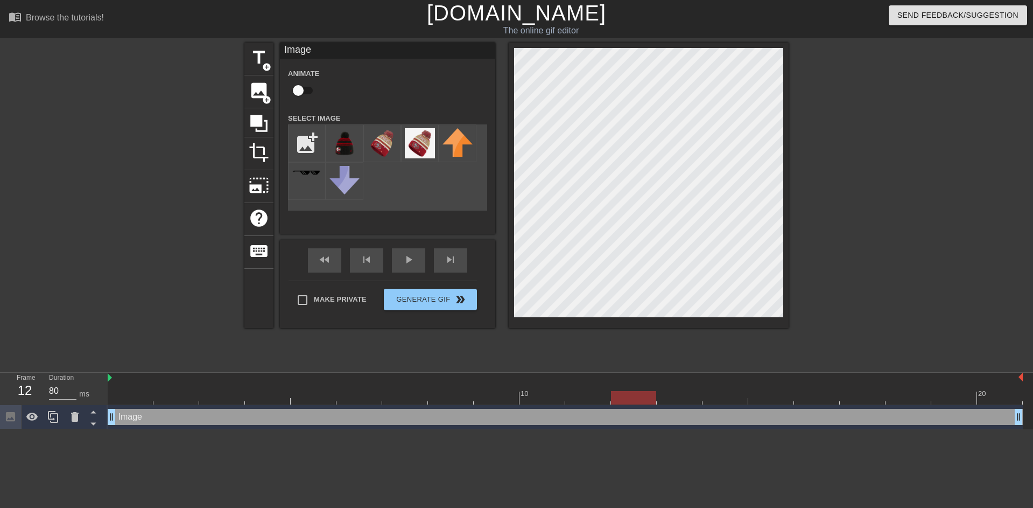
drag, startPoint x: 114, startPoint y: 399, endPoint x: 649, endPoint y: 415, distance: 535.3
click at [649, 415] on div "10 20 Image drag_handle drag_handle" at bounding box center [570, 401] width 925 height 57
click at [871, 133] on div at bounding box center [883, 204] width 162 height 323
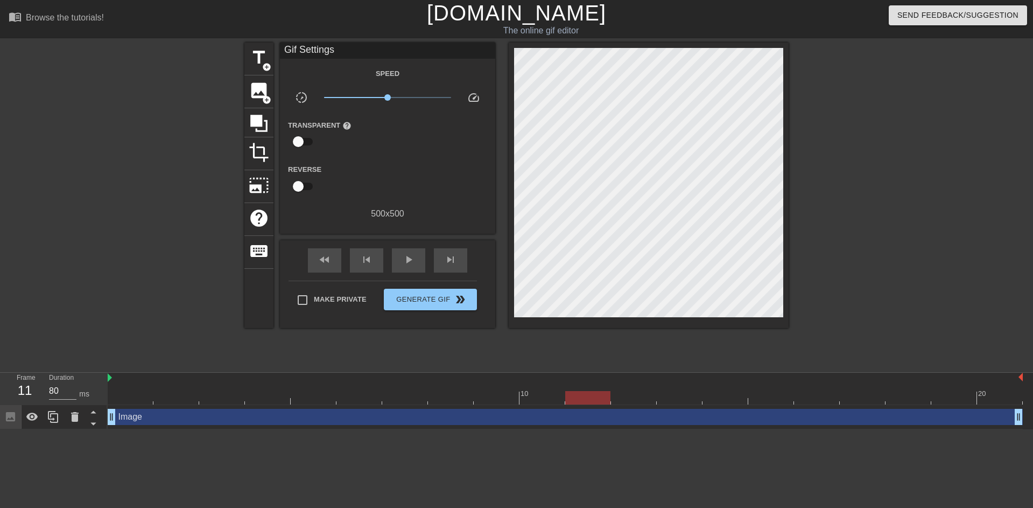
drag, startPoint x: 631, startPoint y: 397, endPoint x: 599, endPoint y: 398, distance: 32.9
click at [599, 398] on div at bounding box center [587, 397] width 45 height 13
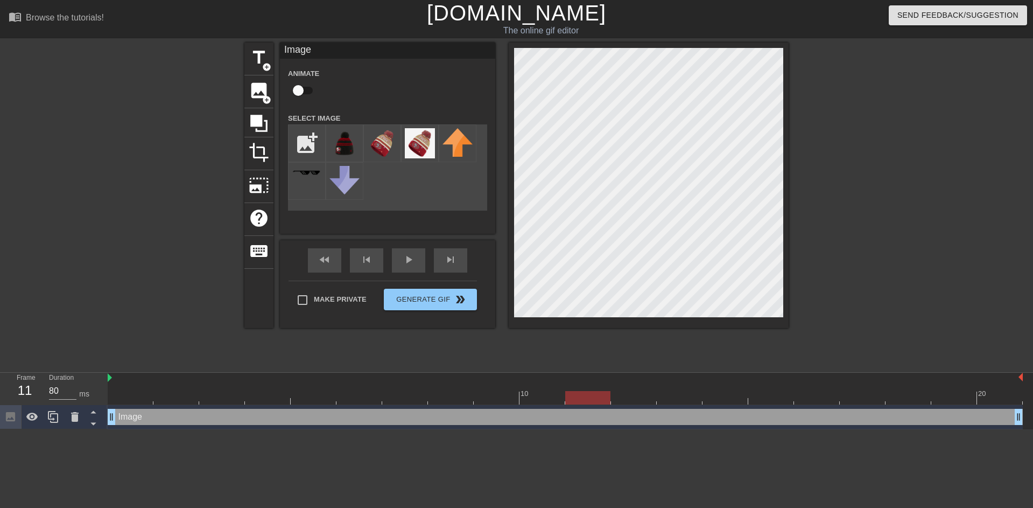
click at [873, 207] on div at bounding box center [883, 204] width 162 height 323
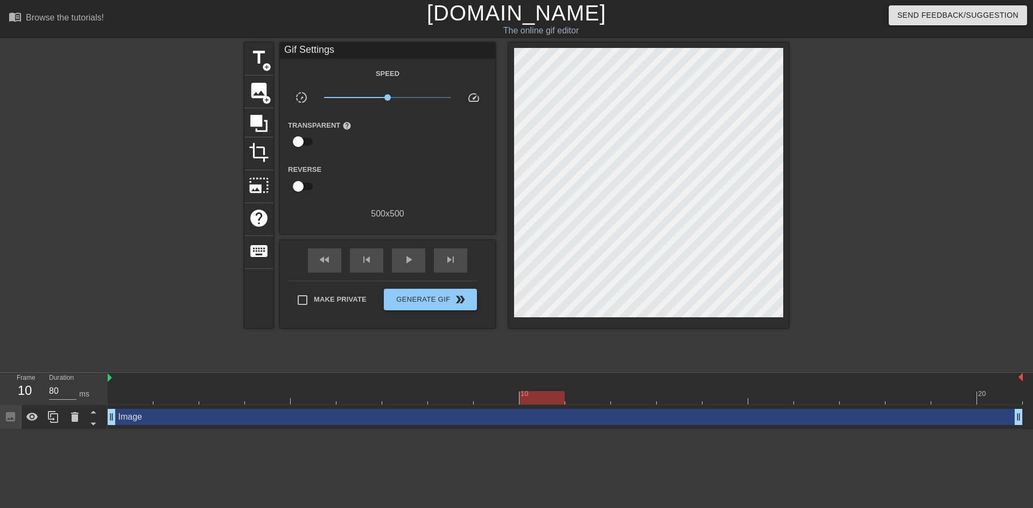
drag, startPoint x: 585, startPoint y: 400, endPoint x: 555, endPoint y: 404, distance: 30.4
click at [555, 404] on div at bounding box center [541, 397] width 45 height 13
click at [887, 111] on div at bounding box center [883, 204] width 162 height 323
drag, startPoint x: 542, startPoint y: 406, endPoint x: 509, endPoint y: 408, distance: 32.4
click at [509, 408] on div "Image drag_handle drag_handle" at bounding box center [565, 417] width 915 height 24
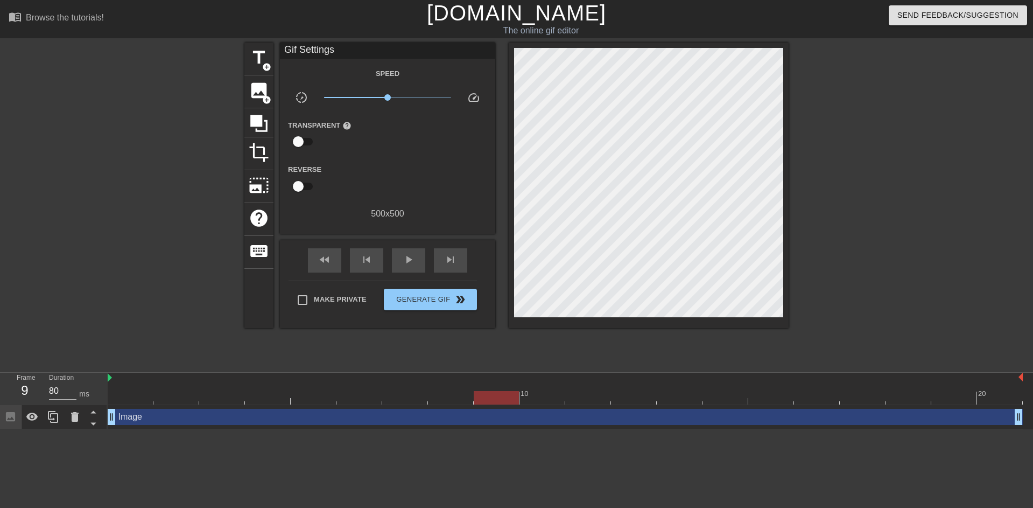
drag, startPoint x: 540, startPoint y: 397, endPoint x: 512, endPoint y: 399, distance: 28.1
click at [512, 399] on div at bounding box center [496, 397] width 45 height 13
click at [884, 100] on div at bounding box center [883, 204] width 162 height 323
drag, startPoint x: 490, startPoint y: 397, endPoint x: 461, endPoint y: 395, distance: 29.7
click at [461, 395] on div at bounding box center [450, 397] width 45 height 13
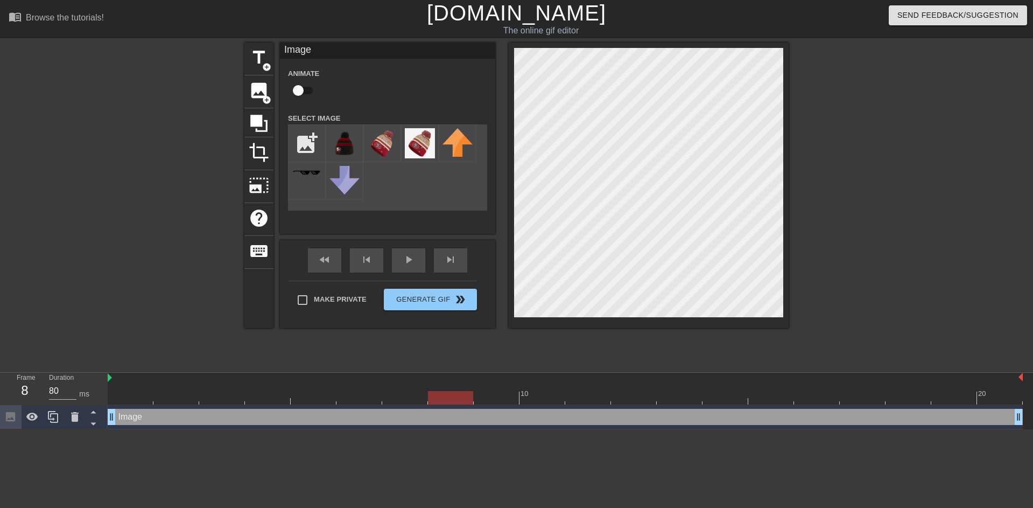
click at [869, 129] on div at bounding box center [883, 204] width 162 height 323
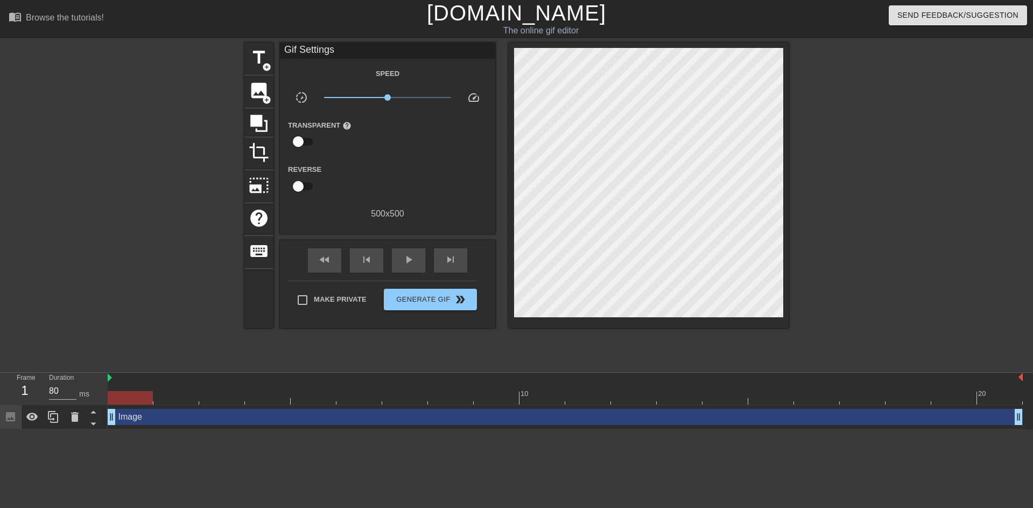
drag, startPoint x: 446, startPoint y: 395, endPoint x: 125, endPoint y: 424, distance: 321.6
click at [125, 424] on div "10 20 Image drag_handle drag_handle" at bounding box center [570, 401] width 925 height 57
drag, startPoint x: 138, startPoint y: 399, endPoint x: 146, endPoint y: 415, distance: 16.9
click at [146, 415] on div "10 20 Image drag_handle drag_handle" at bounding box center [570, 401] width 925 height 57
click at [880, 120] on div at bounding box center [883, 204] width 162 height 323
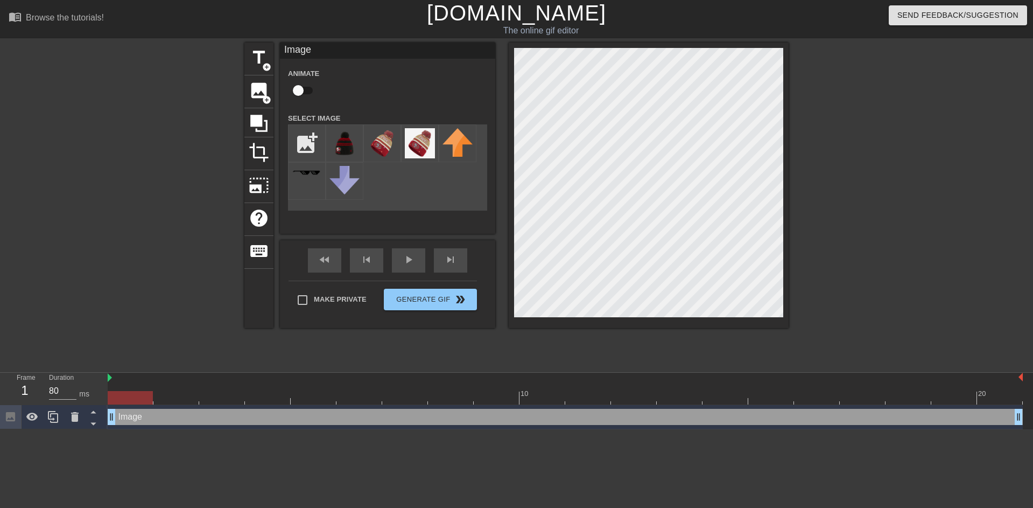
click at [875, 122] on div at bounding box center [883, 204] width 162 height 323
click at [845, 133] on div at bounding box center [883, 204] width 162 height 323
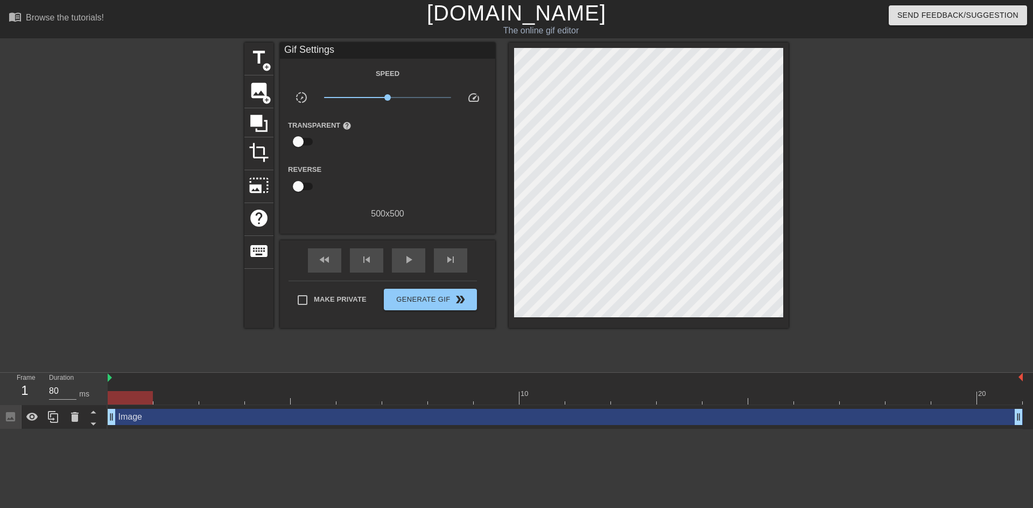
click at [134, 402] on div at bounding box center [130, 397] width 45 height 13
drag, startPoint x: 1020, startPoint y: 412, endPoint x: 1034, endPoint y: 430, distance: 22.6
click at [1024, 429] on html "menu_book Browse the tutorials! Gifntext.com The online gif editor Send Feedbac…" at bounding box center [516, 214] width 1033 height 429
click at [26, 417] on icon at bounding box center [32, 416] width 13 height 13
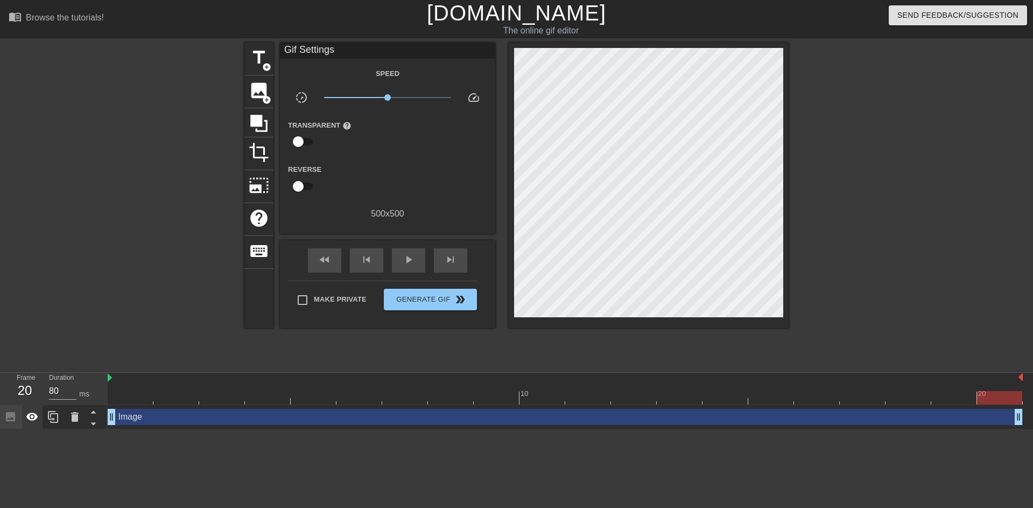
click at [26, 417] on icon at bounding box center [32, 416] width 12 height 8
drag, startPoint x: 996, startPoint y: 395, endPoint x: 72, endPoint y: 429, distance: 925.0
click at [72, 429] on html "menu_book Browse the tutorials! Gifntext.com The online gif editor Send Feedbac…" at bounding box center [516, 214] width 1033 height 429
click at [171, 419] on div "Image drag_handle drag_handle" at bounding box center [565, 417] width 915 height 16
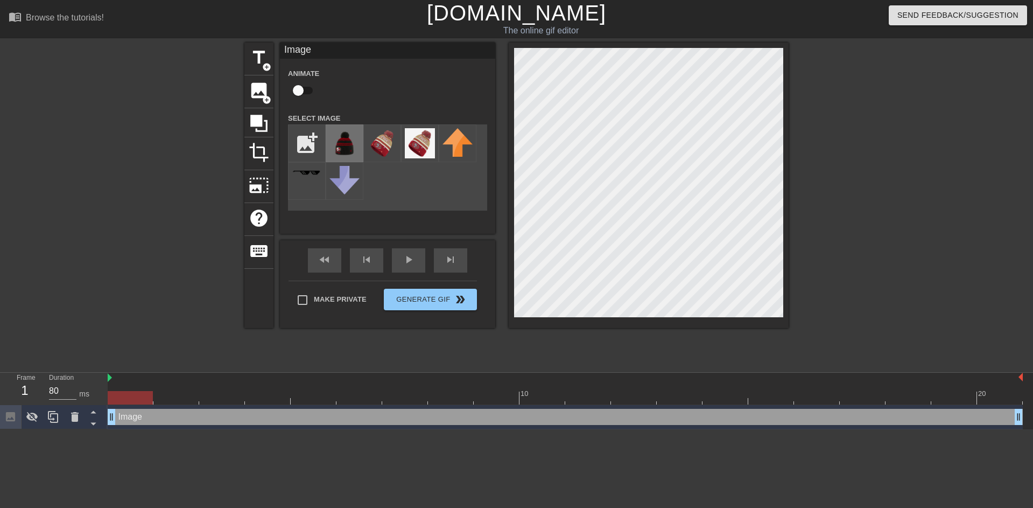
click at [338, 137] on img at bounding box center [344, 143] width 30 height 30
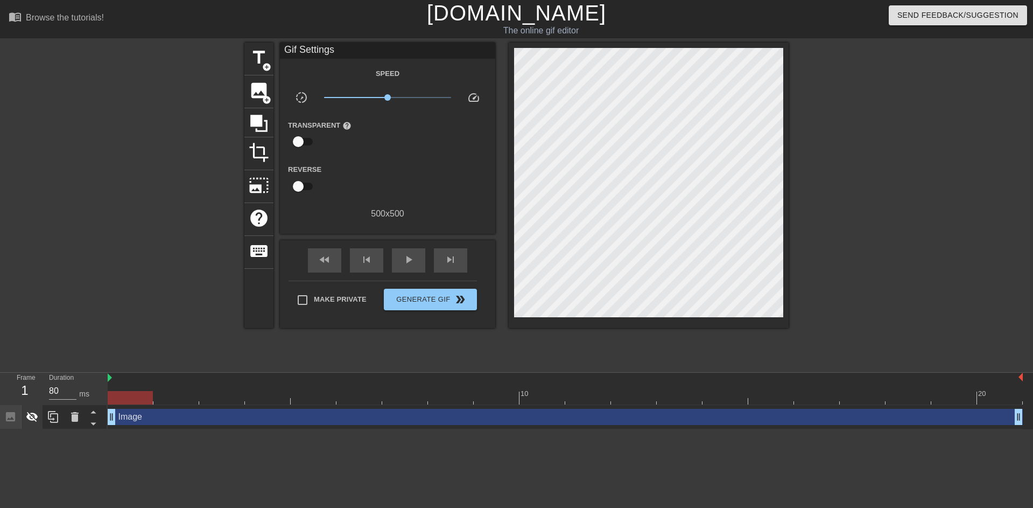
click at [28, 420] on icon at bounding box center [32, 416] width 13 height 13
drag, startPoint x: 127, startPoint y: 394, endPoint x: 102, endPoint y: 422, distance: 37.8
click at [102, 422] on div "Frame 1 Duration 80 ms 10 20 Image drag_handle drag_handle" at bounding box center [516, 401] width 1033 height 57
click at [256, 97] on span "image" at bounding box center [259, 90] width 20 height 20
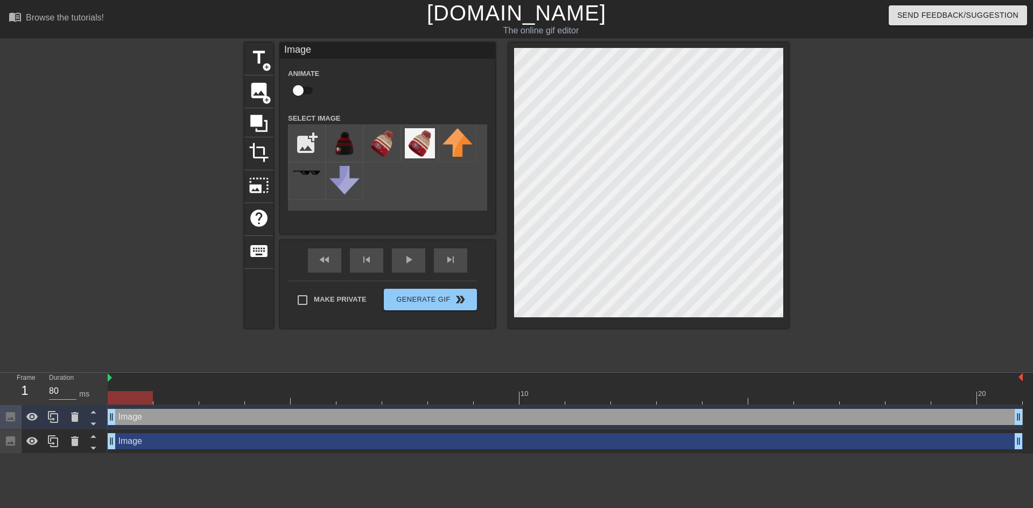
click at [304, 90] on input "checkbox" at bounding box center [298, 90] width 61 height 20
checkbox input "true"
click at [76, 418] on icon at bounding box center [75, 417] width 8 height 10
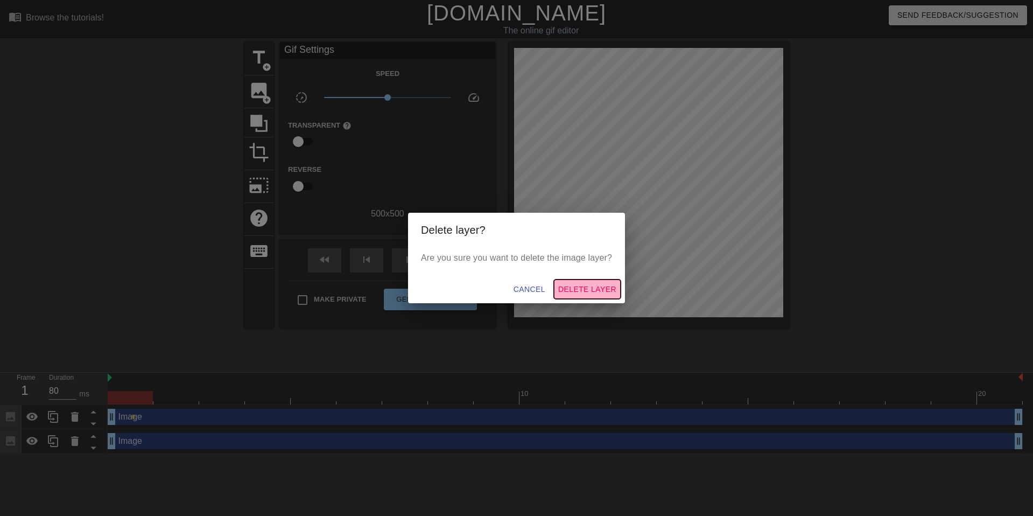
click at [591, 284] on span "Delete Layer" at bounding box center [587, 289] width 58 height 13
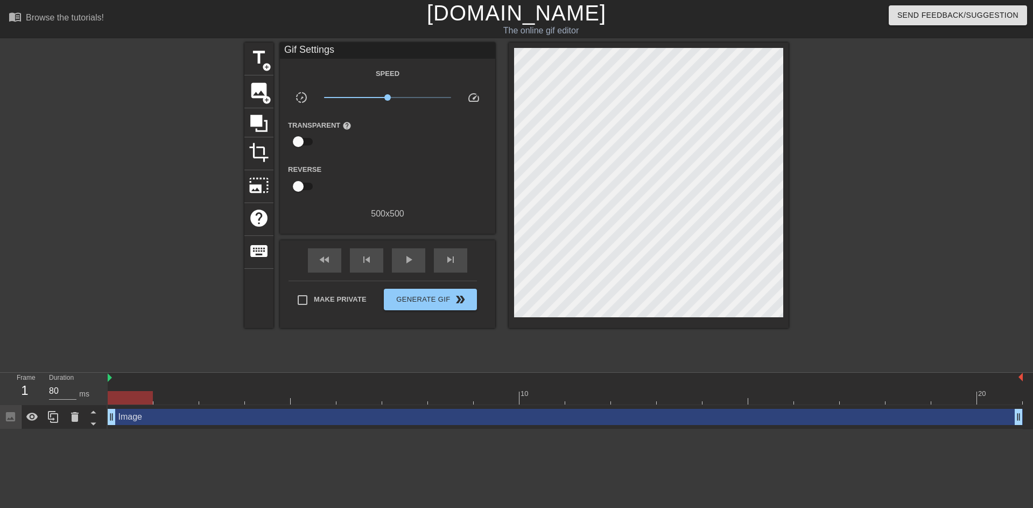
click at [121, 424] on div "Image drag_handle drag_handle" at bounding box center [565, 417] width 915 height 16
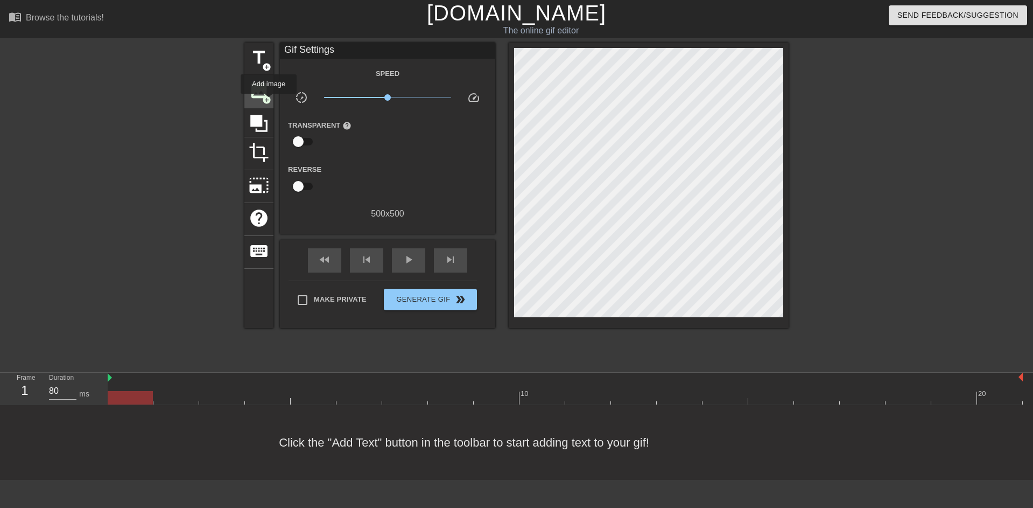
click at [269, 101] on span "add_circle" at bounding box center [266, 99] width 9 height 9
click at [256, 96] on span "image" at bounding box center [259, 90] width 20 height 20
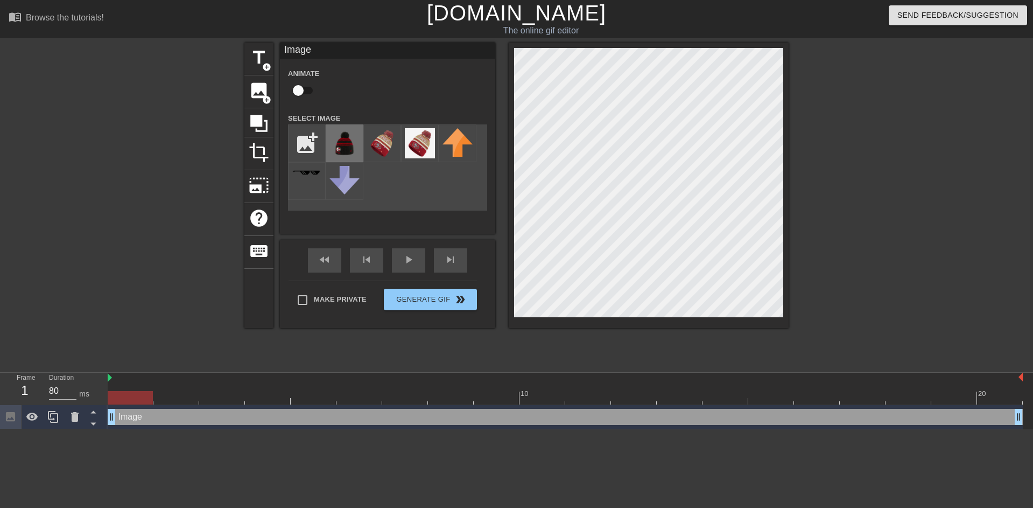
click at [347, 144] on img at bounding box center [344, 143] width 30 height 30
click at [733, 329] on div "title add_circle image add_circle crop photo_size_select_large help keyboard Im…" at bounding box center [516, 204] width 544 height 323
click at [827, 102] on div at bounding box center [883, 204] width 162 height 323
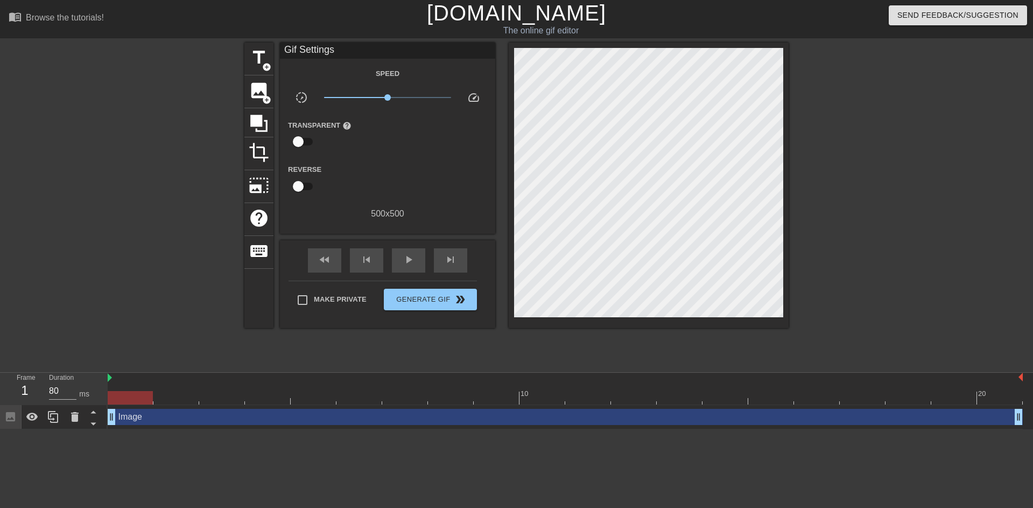
click at [882, 121] on div at bounding box center [883, 204] width 162 height 323
click at [856, 127] on div at bounding box center [883, 204] width 162 height 323
drag, startPoint x: 132, startPoint y: 397, endPoint x: 161, endPoint y: 401, distance: 29.2
click at [161, 401] on div at bounding box center [175, 397] width 45 height 13
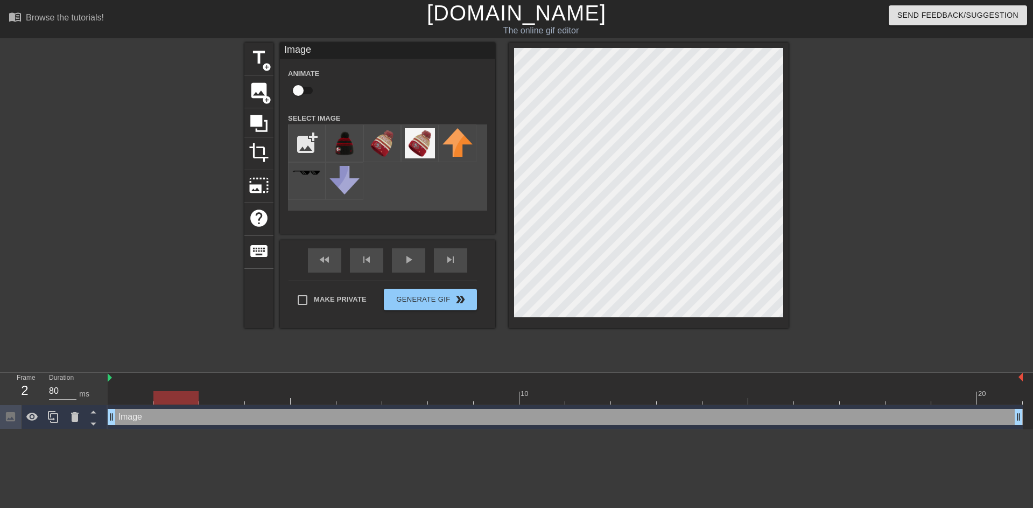
click at [824, 114] on div at bounding box center [883, 204] width 162 height 323
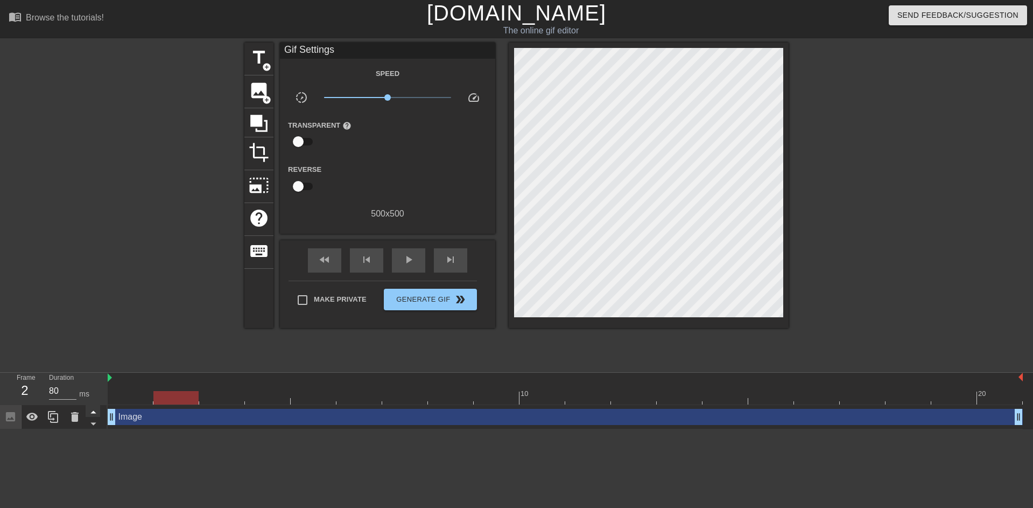
click at [92, 413] on icon at bounding box center [92, 412] width 5 height 3
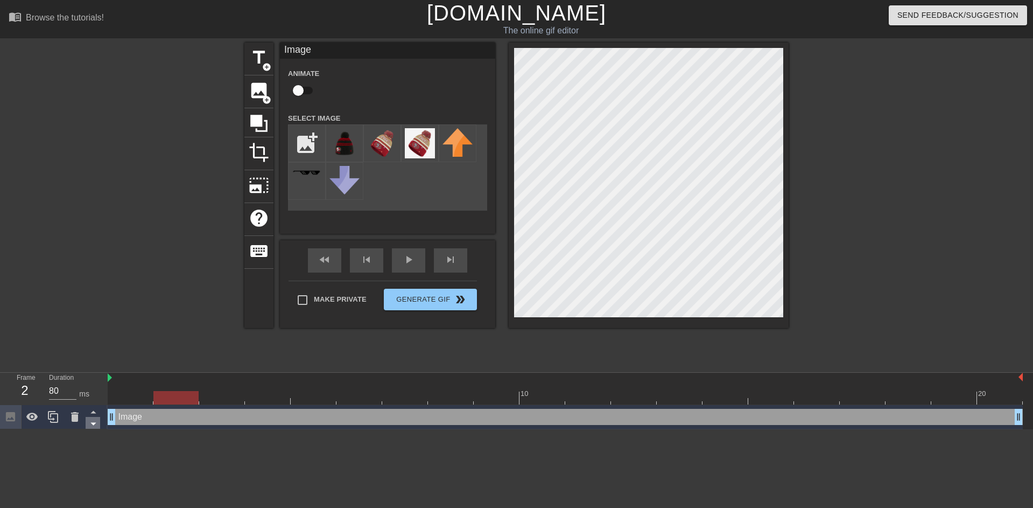
click at [92, 423] on icon at bounding box center [92, 424] width 5 height 3
drag, startPoint x: 186, startPoint y: 399, endPoint x: 149, endPoint y: 398, distance: 37.2
click at [149, 398] on div at bounding box center [130, 397] width 45 height 13
click at [48, 419] on icon at bounding box center [53, 417] width 10 height 12
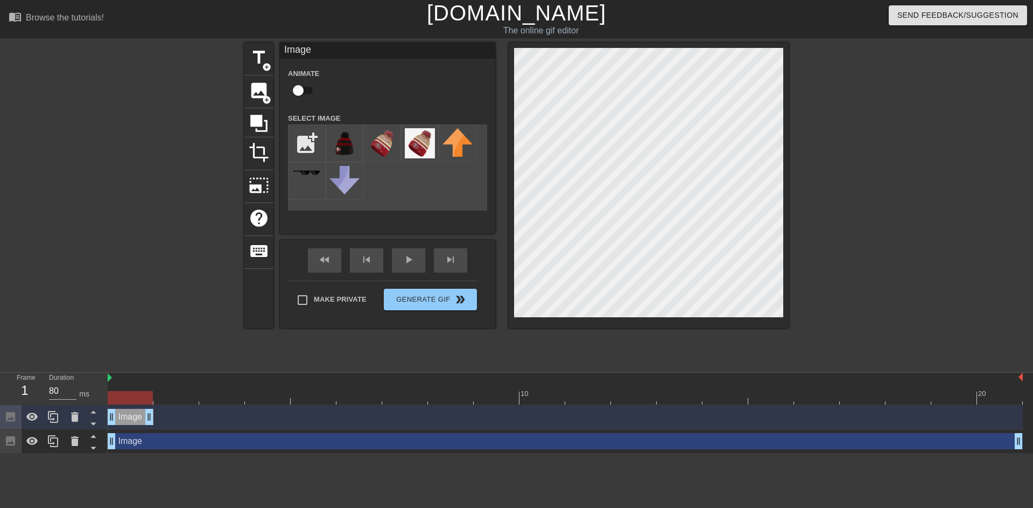
drag, startPoint x: 1020, startPoint y: 411, endPoint x: 159, endPoint y: 421, distance: 861.4
click at [159, 421] on div "Image drag_handle drag_handle" at bounding box center [565, 417] width 915 height 16
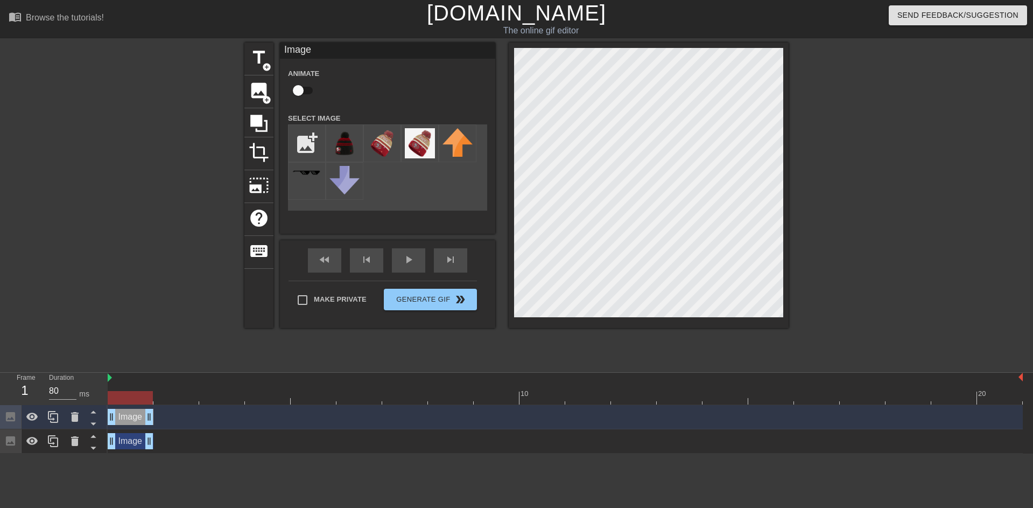
drag, startPoint x: 1021, startPoint y: 440, endPoint x: 150, endPoint y: 443, distance: 870.5
drag, startPoint x: 139, startPoint y: 440, endPoint x: 183, endPoint y: 446, distance: 44.5
click at [183, 446] on div "Image drag_handle drag_handle" at bounding box center [176, 441] width 46 height 16
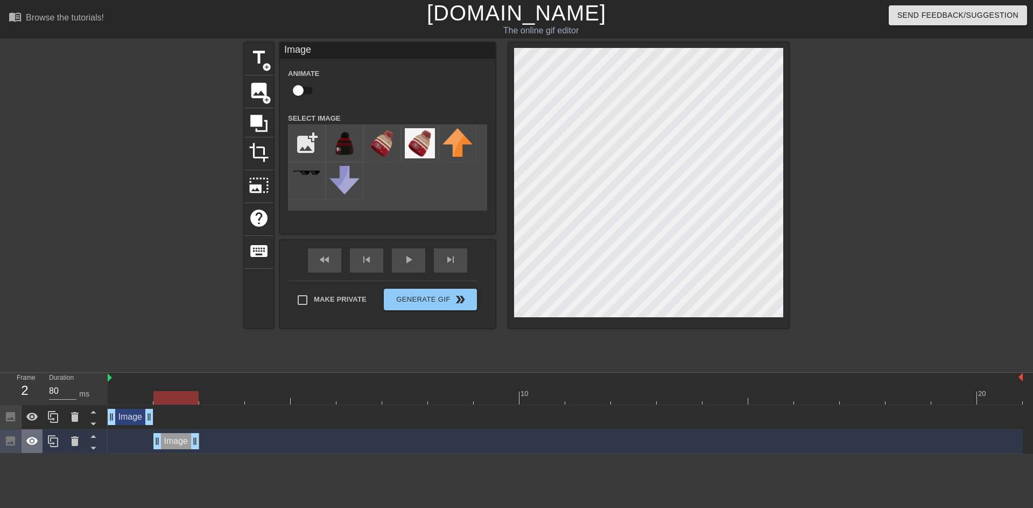
click at [38, 442] on icon at bounding box center [32, 440] width 13 height 13
click at [38, 443] on icon at bounding box center [32, 440] width 13 height 13
click at [51, 442] on icon at bounding box center [53, 440] width 13 height 13
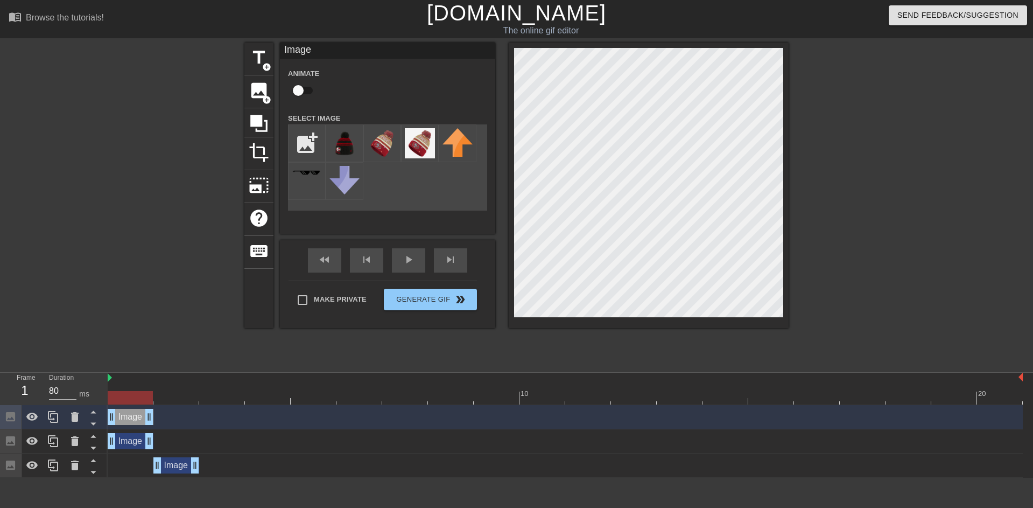
drag, startPoint x: 181, startPoint y: 413, endPoint x: 136, endPoint y: 431, distance: 48.6
click at [146, 418] on div "Image drag_handle drag_handle" at bounding box center [131, 417] width 46 height 16
drag, startPoint x: 137, startPoint y: 438, endPoint x: 168, endPoint y: 442, distance: 32.0
click at [153, 441] on div "Image drag_handle drag_handle" at bounding box center [131, 441] width 46 height 16
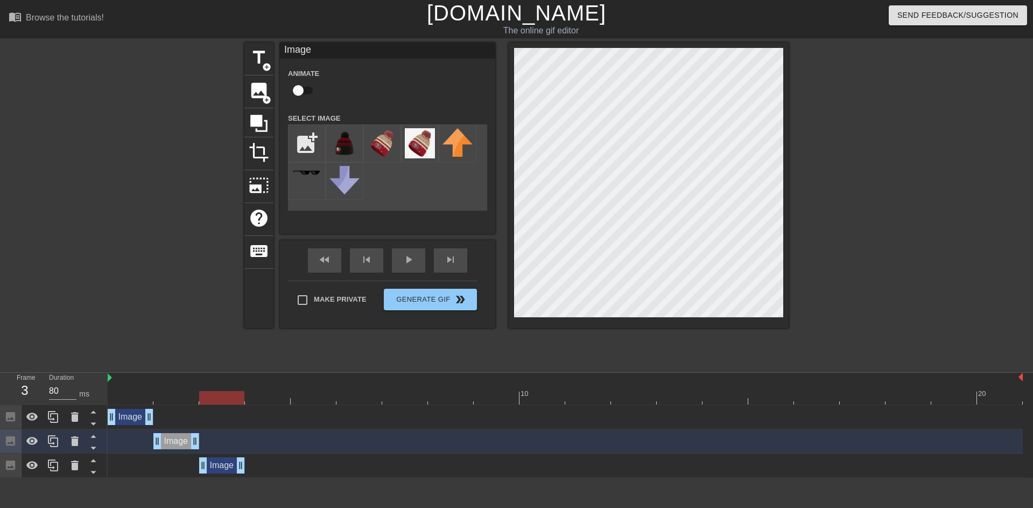
drag, startPoint x: 172, startPoint y: 462, endPoint x: 223, endPoint y: 464, distance: 50.6
click at [223, 464] on div "Image drag_handle drag_handle" at bounding box center [222, 465] width 46 height 16
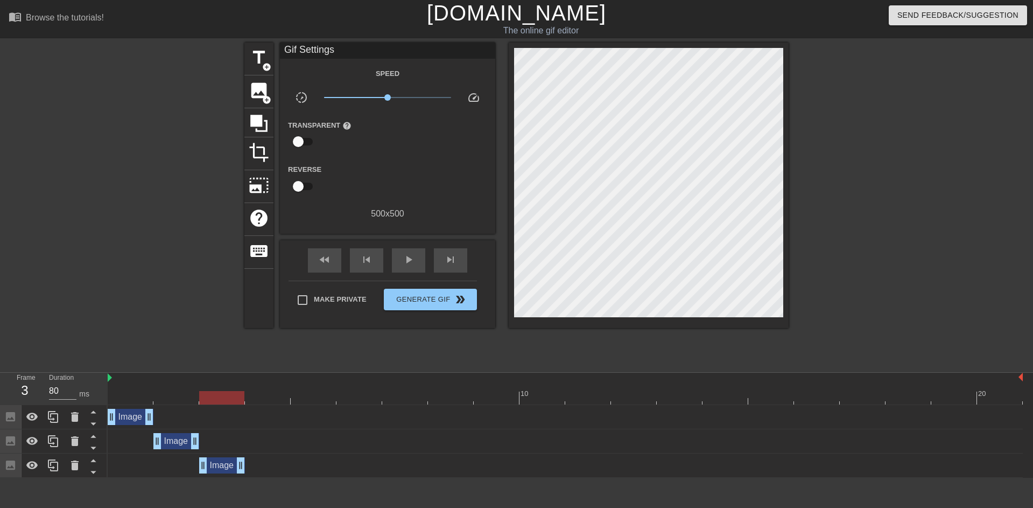
click at [924, 141] on div at bounding box center [883, 204] width 162 height 323
click at [125, 422] on div "Image drag_handle drag_handle" at bounding box center [131, 417] width 46 height 16
click at [158, 209] on div at bounding box center [151, 204] width 162 height 323
click at [417, 294] on span "Generate Gif double_arrow" at bounding box center [430, 299] width 85 height 13
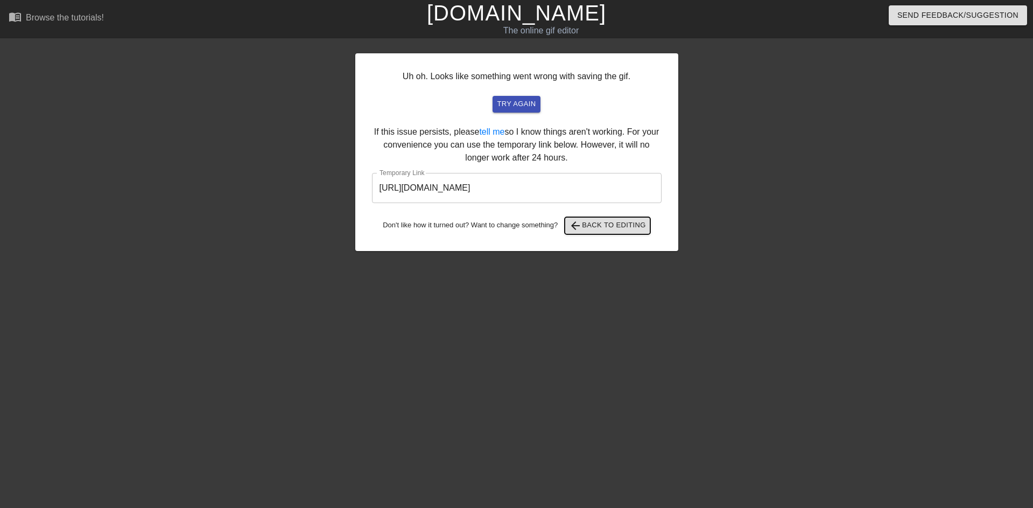
click at [586, 223] on span "arrow_back Back to Editing" at bounding box center [607, 225] width 77 height 13
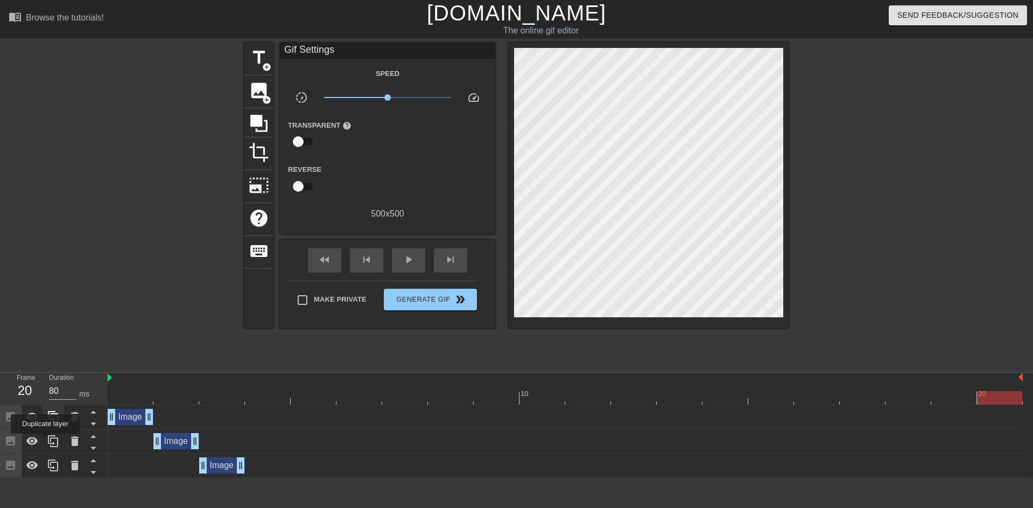
click at [45, 441] on div at bounding box center [54, 441] width 22 height 24
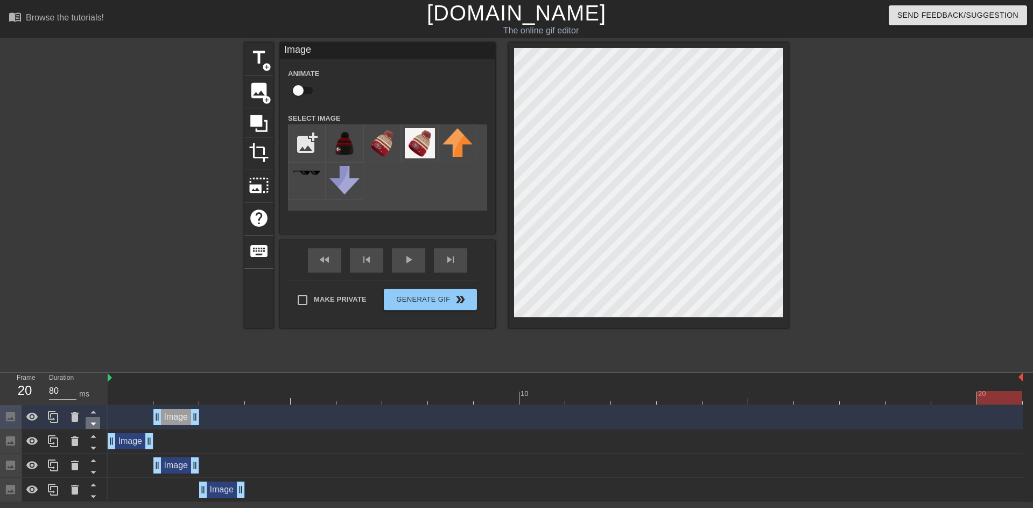
click at [97, 423] on icon at bounding box center [93, 423] width 13 height 13
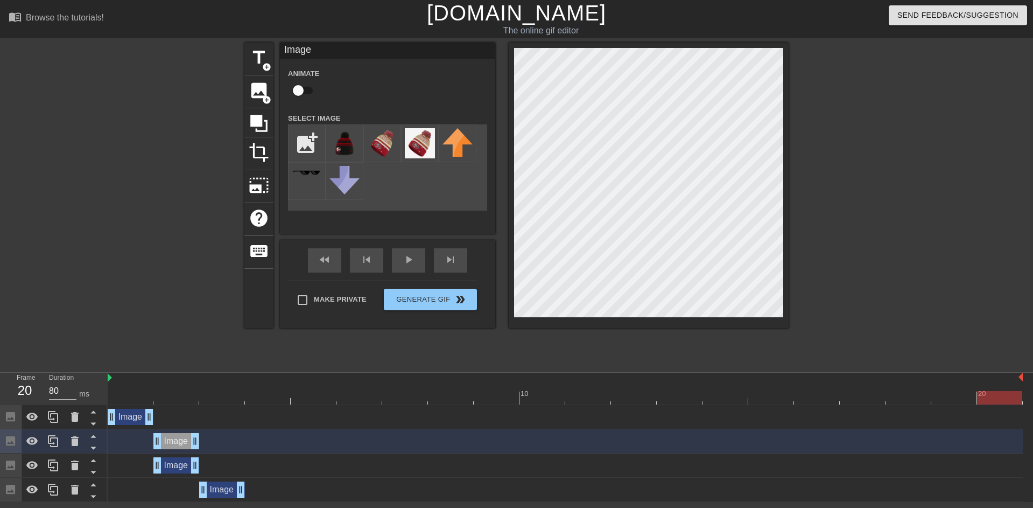
click at [97, 423] on icon at bounding box center [93, 423] width 13 height 13
click at [95, 426] on icon at bounding box center [93, 423] width 13 height 13
click at [93, 416] on icon at bounding box center [93, 411] width 13 height 13
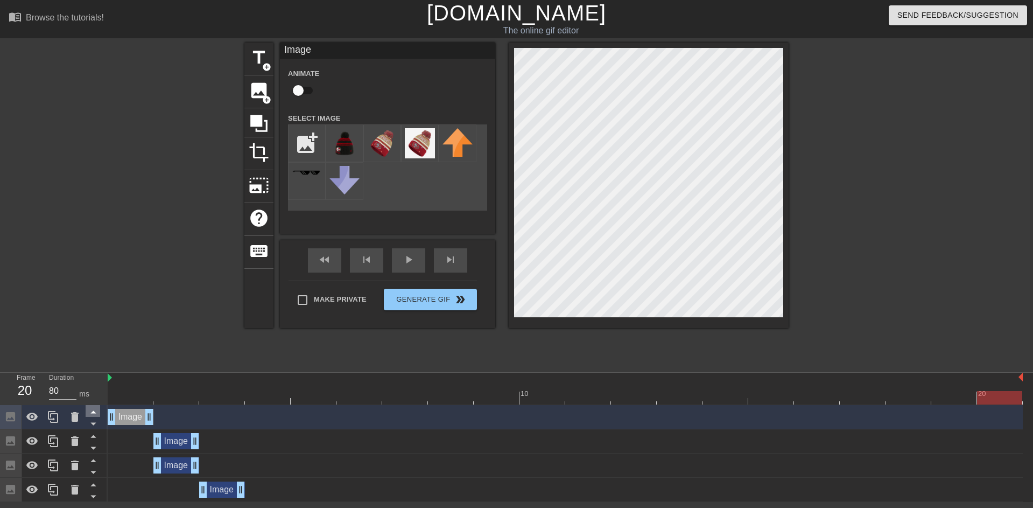
click at [92, 413] on icon at bounding box center [92, 412] width 5 height 3
click at [95, 426] on icon at bounding box center [93, 423] width 13 height 13
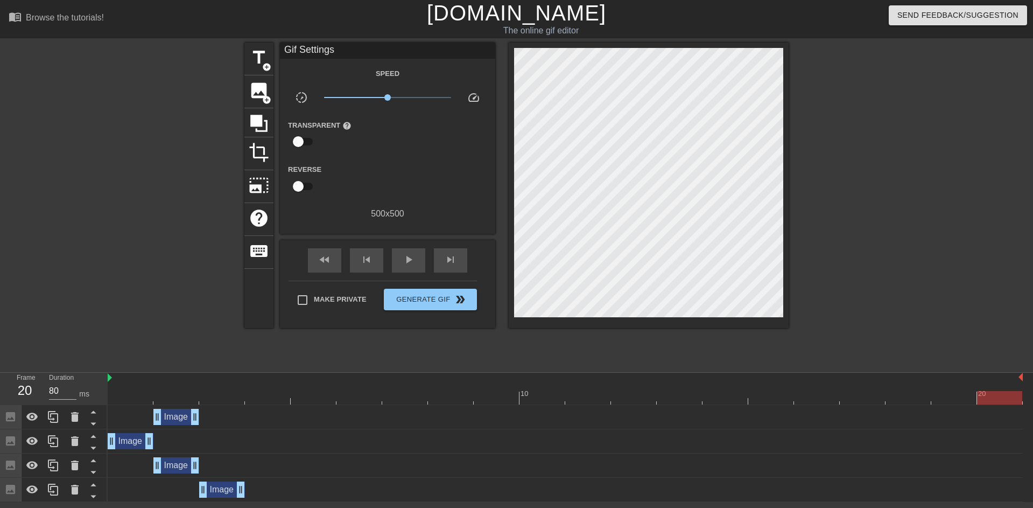
click at [216, 421] on div "Image drag_handle drag_handle" at bounding box center [565, 417] width 915 height 16
click at [91, 421] on icon at bounding box center [93, 423] width 13 height 13
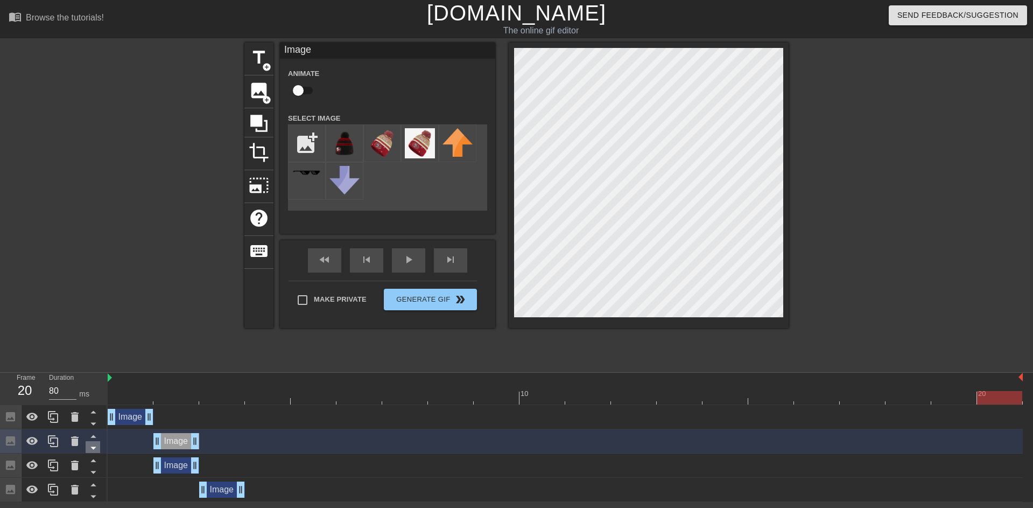
click at [92, 447] on icon at bounding box center [92, 448] width 5 height 3
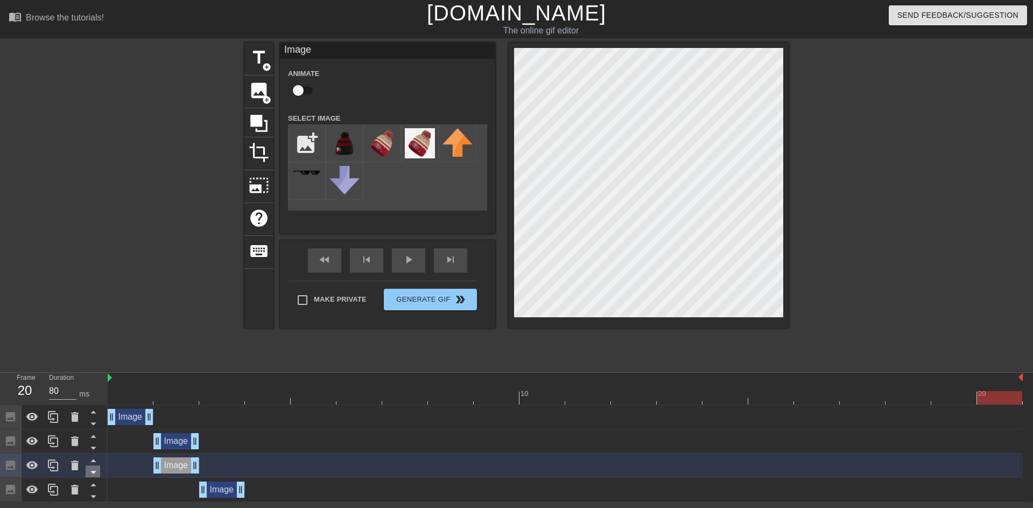
click at [92, 470] on icon at bounding box center [93, 471] width 13 height 13
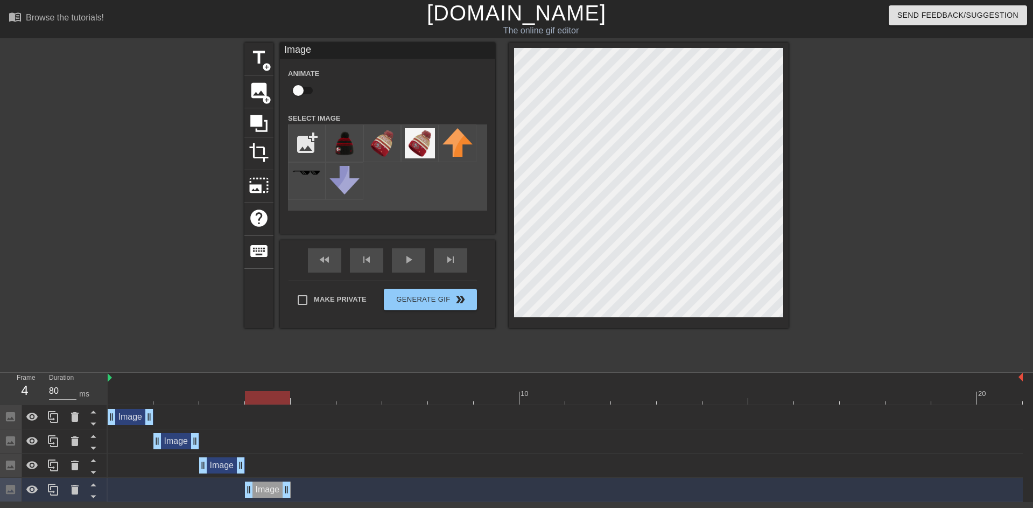
drag, startPoint x: 181, startPoint y: 494, endPoint x: 270, endPoint y: 488, distance: 89.6
click at [270, 488] on div "Image drag_handle drag_handle" at bounding box center [268, 489] width 46 height 16
click at [136, 417] on div "Image drag_handle drag_handle" at bounding box center [131, 417] width 46 height 16
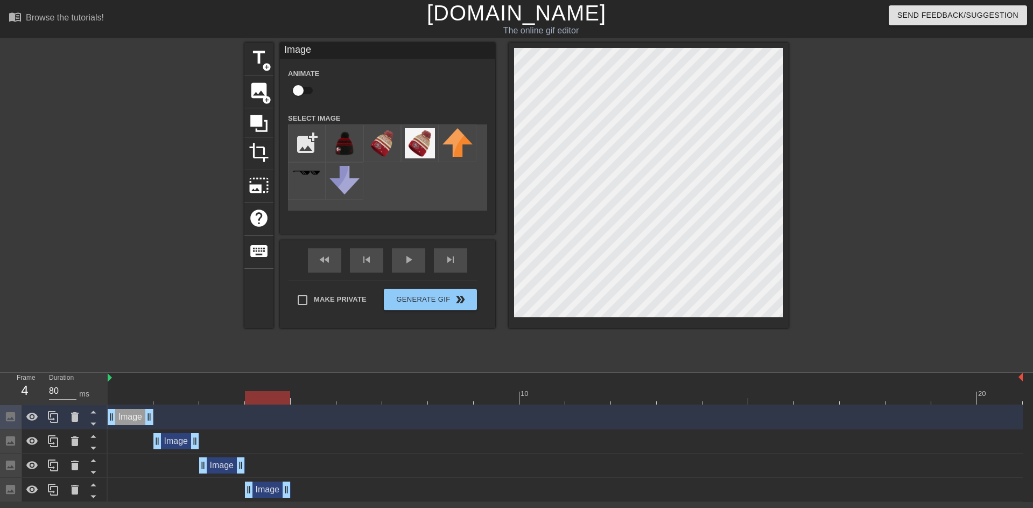
click at [172, 445] on div "Image drag_handle drag_handle" at bounding box center [176, 441] width 46 height 16
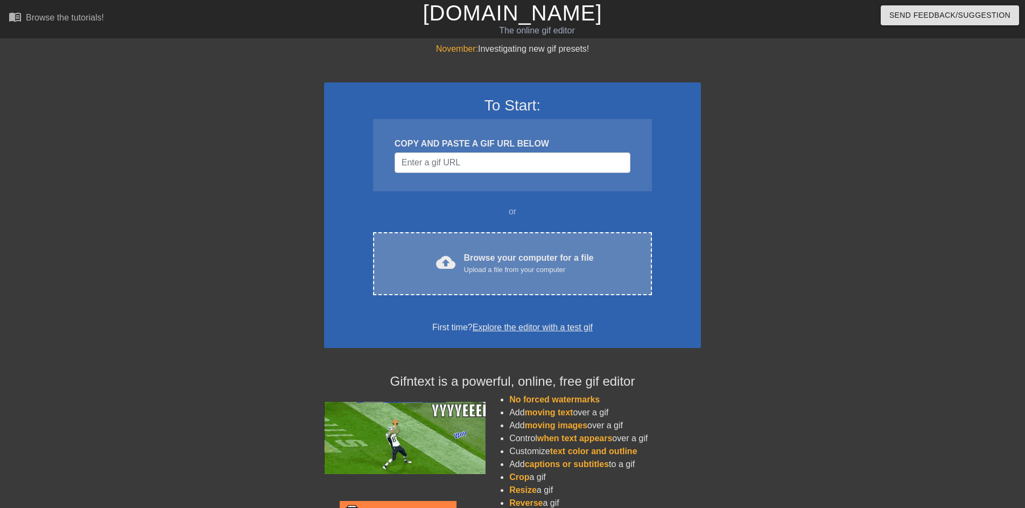
click at [488, 258] on div "Browse your computer for a file Upload a file from your computer" at bounding box center [529, 263] width 130 height 24
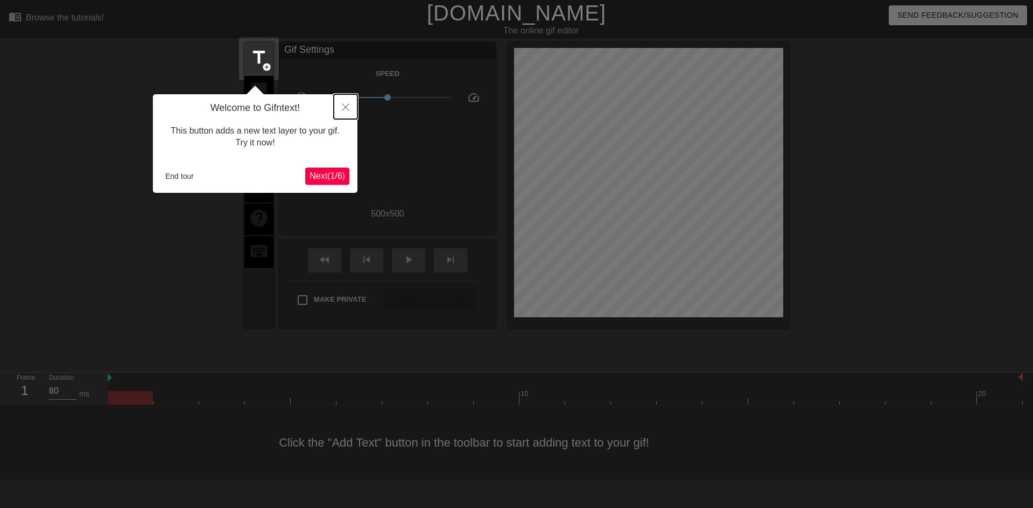
click at [343, 105] on icon "Close" at bounding box center [346, 107] width 8 height 8
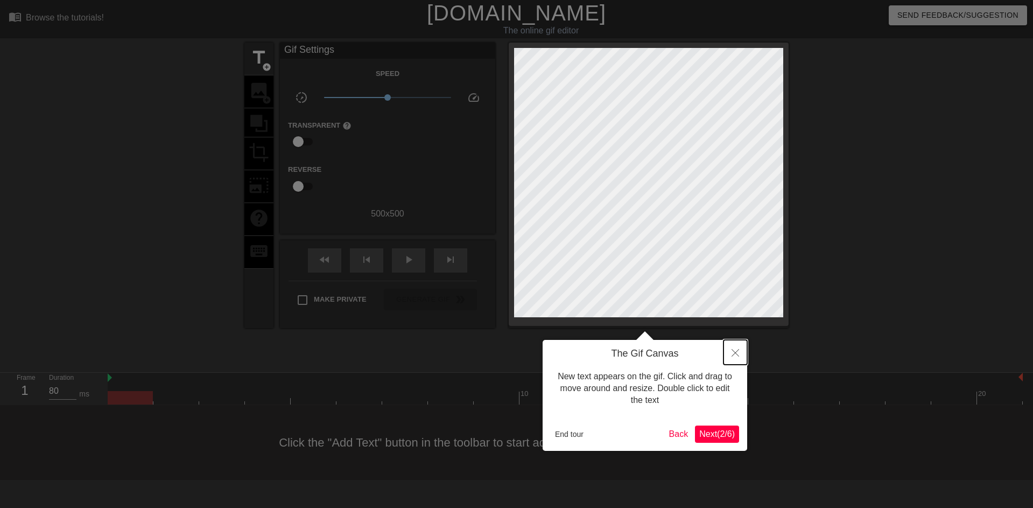
click at [736, 348] on button "Close" at bounding box center [736, 352] width 24 height 25
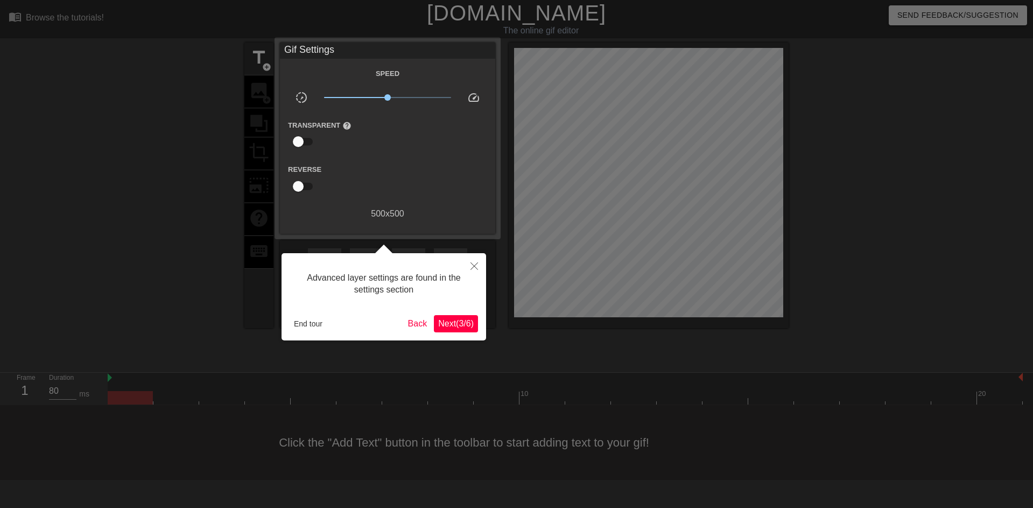
click at [762, 411] on div at bounding box center [516, 254] width 1033 height 508
click at [470, 273] on button "Close" at bounding box center [474, 265] width 24 height 25
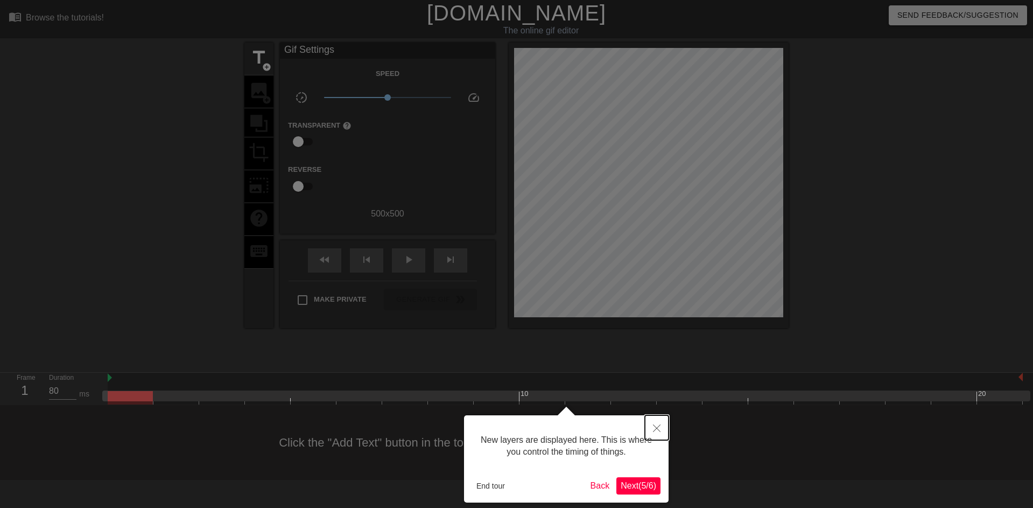
click at [651, 431] on button "Close" at bounding box center [657, 427] width 24 height 25
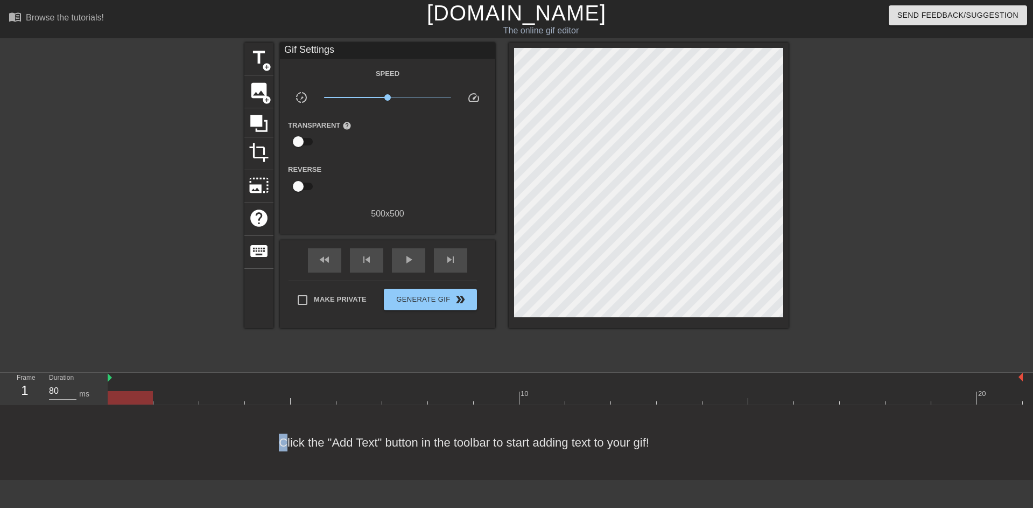
drag, startPoint x: 282, startPoint y: 417, endPoint x: 137, endPoint y: 403, distance: 146.0
click at [283, 417] on div "Click the "Add Text" button in the toolbar to start adding text to your gif!" at bounding box center [516, 442] width 1033 height 75
drag, startPoint x: 129, startPoint y: 394, endPoint x: 968, endPoint y: 410, distance: 840.0
click at [968, 405] on div "10 20" at bounding box center [570, 389] width 925 height 32
drag, startPoint x: 510, startPoint y: 146, endPoint x: 871, endPoint y: 231, distance: 370.5
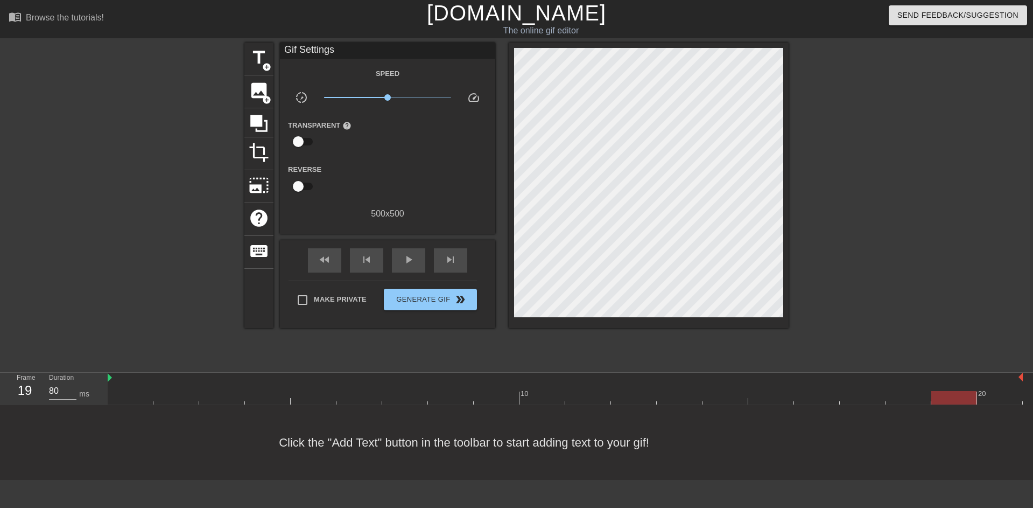
click at [871, 231] on div at bounding box center [883, 204] width 162 height 323
click at [259, 92] on span "image" at bounding box center [259, 90] width 20 height 20
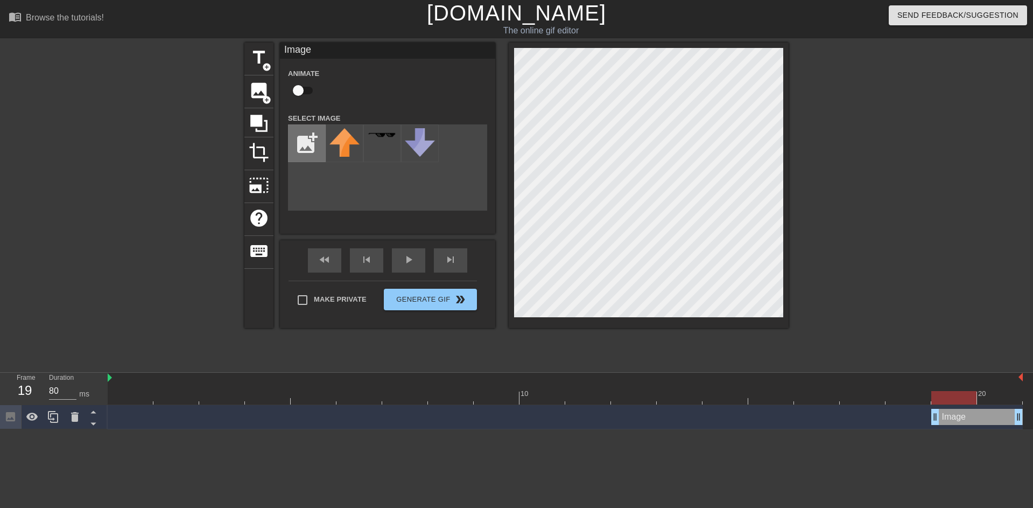
click at [297, 158] on input "file" at bounding box center [307, 143] width 37 height 37
type input "C:\fakepath\s-l1200.png"
click at [356, 153] on img at bounding box center [344, 146] width 30 height 37
click at [783, 124] on div at bounding box center [649, 185] width 280 height 285
click at [902, 145] on div at bounding box center [883, 204] width 162 height 323
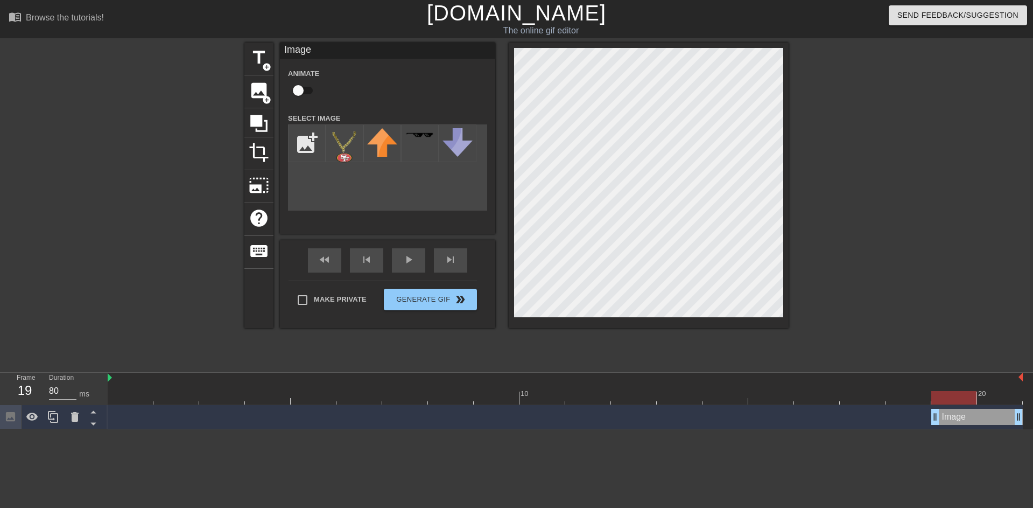
click at [817, 166] on div at bounding box center [883, 204] width 162 height 323
click at [848, 174] on div at bounding box center [883, 204] width 162 height 323
click at [804, 224] on div at bounding box center [883, 204] width 162 height 323
click at [902, 166] on div at bounding box center [883, 204] width 162 height 323
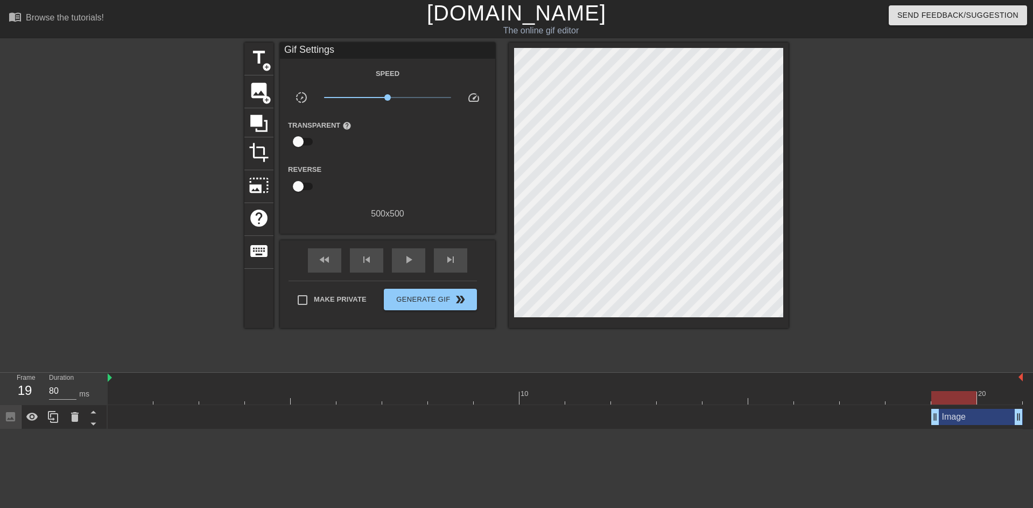
click at [807, 217] on div at bounding box center [883, 204] width 162 height 323
